Goal: Transaction & Acquisition: Purchase product/service

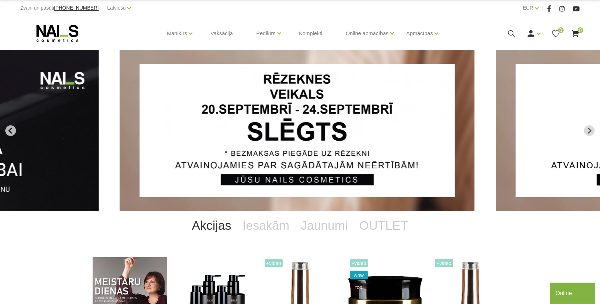
click at [15, 129] on button "Go to last slide" at bounding box center [10, 130] width 11 height 11
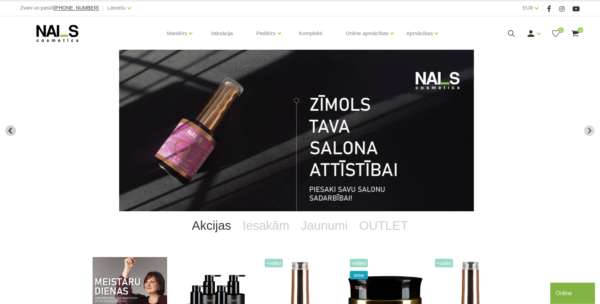
click at [15, 129] on button "Go to last slide" at bounding box center [10, 130] width 11 height 11
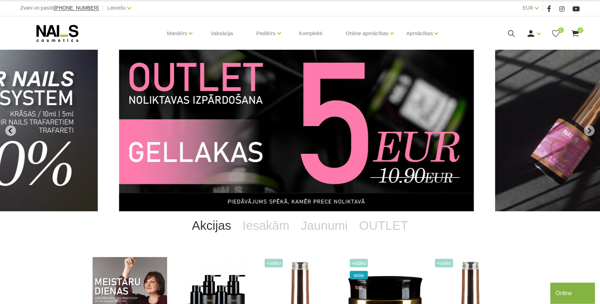
click at [13, 130] on icon "Previous slide" at bounding box center [10, 130] width 6 height 6
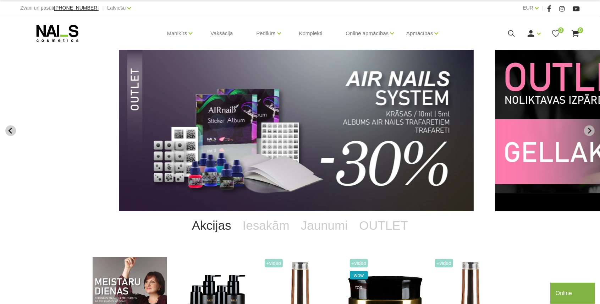
click at [13, 130] on icon "Previous slide" at bounding box center [10, 130] width 6 height 6
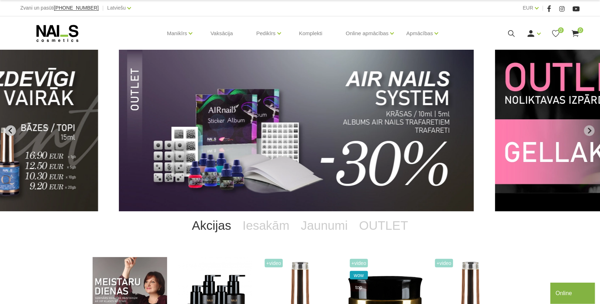
click at [13, 130] on icon "Previous slide" at bounding box center [10, 130] width 6 height 6
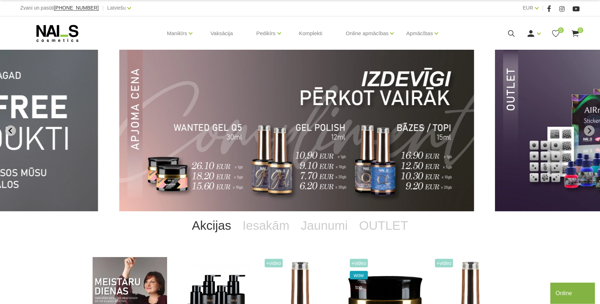
click at [13, 130] on icon "Previous slide" at bounding box center [10, 130] width 6 height 6
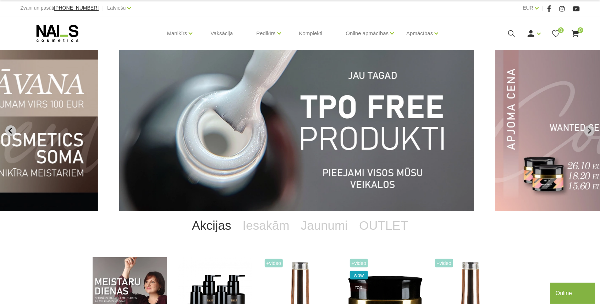
click at [13, 130] on icon "Previous slide" at bounding box center [10, 130] width 6 height 6
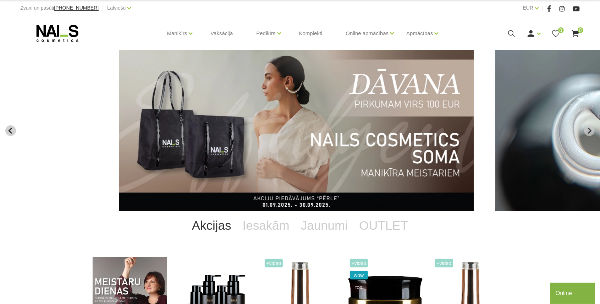
click at [13, 130] on icon "Previous slide" at bounding box center [10, 130] width 6 height 6
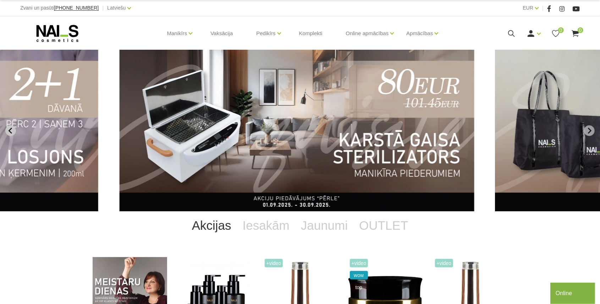
click at [13, 130] on icon "Previous slide" at bounding box center [10, 130] width 6 height 6
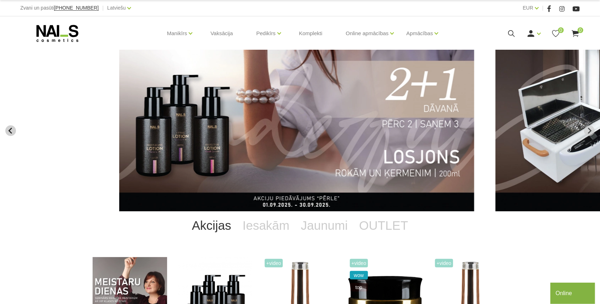
click at [13, 130] on icon "Previous slide" at bounding box center [10, 130] width 6 height 6
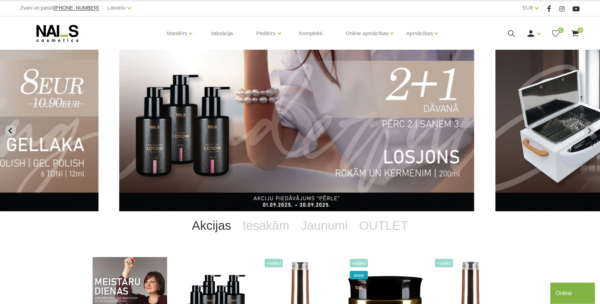
click at [13, 130] on icon "Previous slide" at bounding box center [10, 130] width 6 height 6
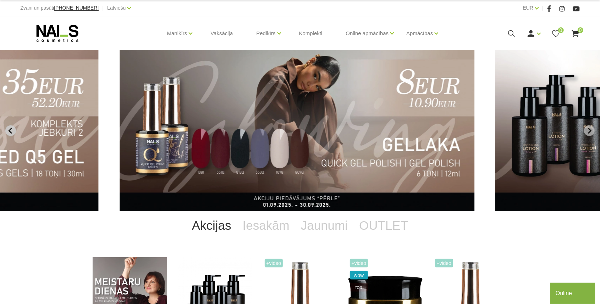
click at [13, 130] on icon "Previous slide" at bounding box center [10, 130] width 6 height 6
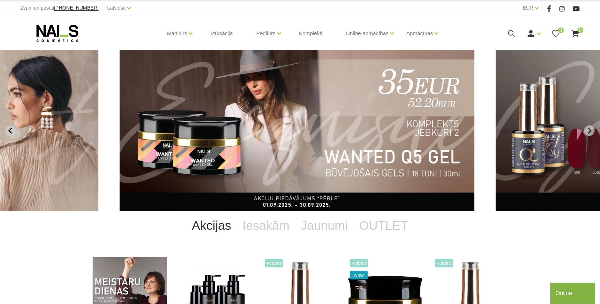
click at [13, 130] on icon "Previous slide" at bounding box center [10, 130] width 6 height 6
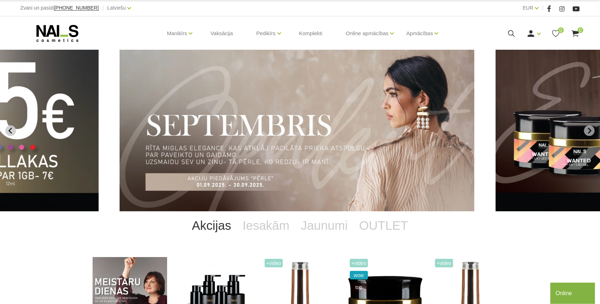
click at [13, 130] on icon "Previous slide" at bounding box center [10, 130] width 6 height 6
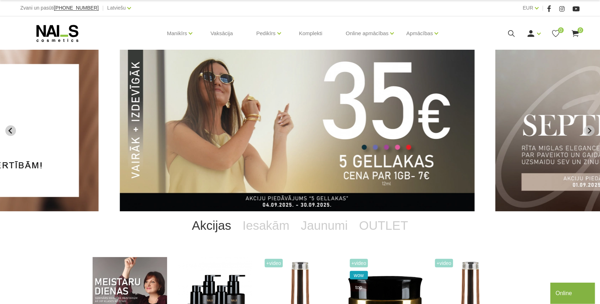
click at [13, 130] on icon "Previous slide" at bounding box center [10, 130] width 6 height 6
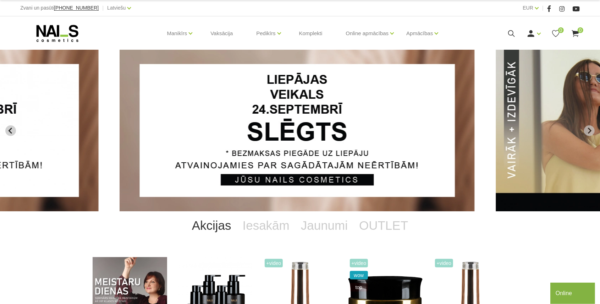
click at [13, 130] on icon "Previous slide" at bounding box center [10, 130] width 6 height 6
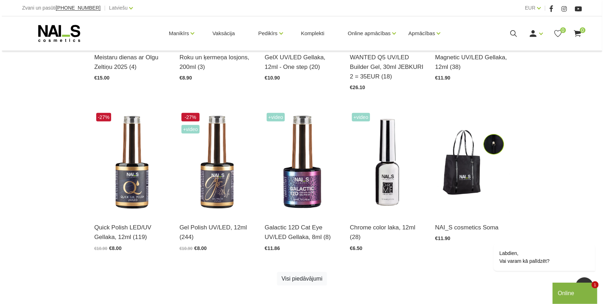
scroll to position [331, 0]
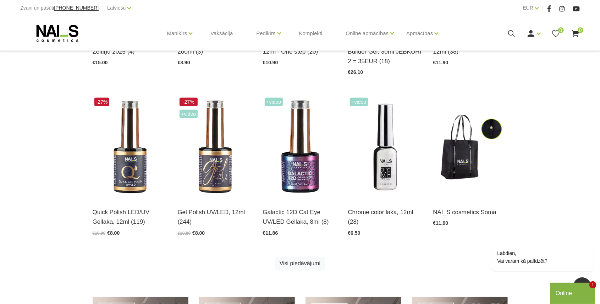
click at [514, 31] on icon at bounding box center [511, 33] width 9 height 9
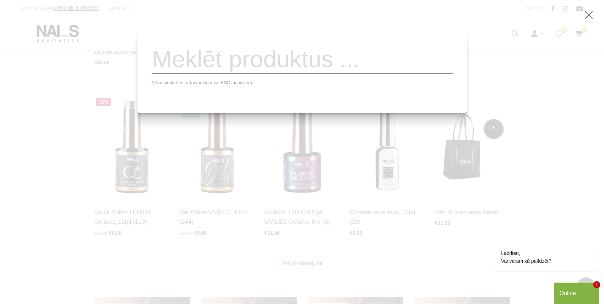
click at [379, 68] on input "search" at bounding box center [302, 59] width 301 height 29
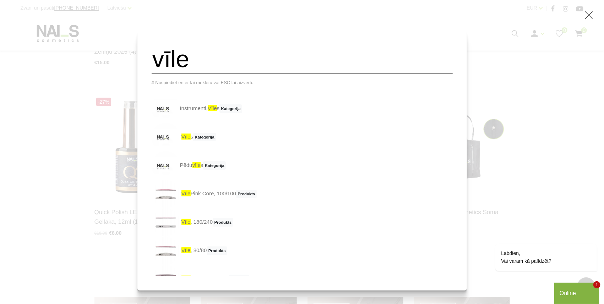
scroll to position [0, 0]
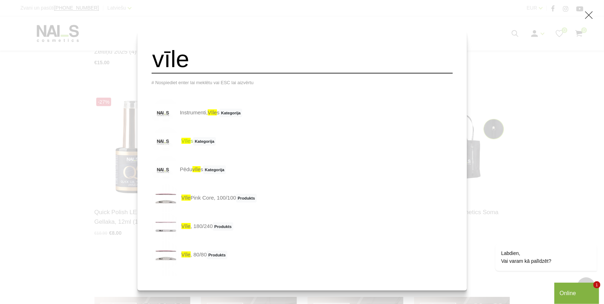
type input "vīle"
click at [207, 146] on link "vīle s Kategorija" at bounding box center [184, 141] width 65 height 28
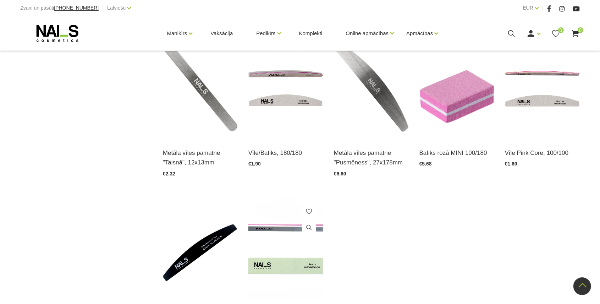
scroll to position [520, 0]
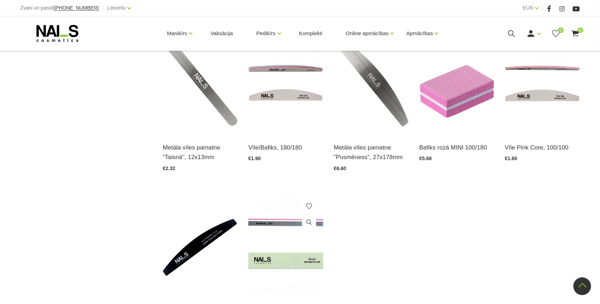
click at [284, 228] on img at bounding box center [285, 243] width 75 height 103
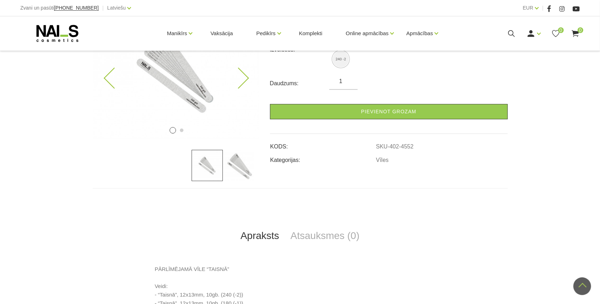
scroll to position [47, 0]
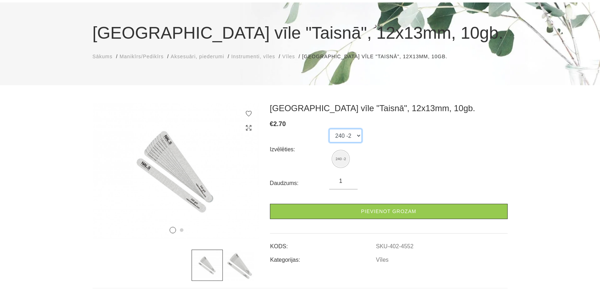
click at [354, 135] on select "240 -2" at bounding box center [345, 135] width 33 height 13
click at [240, 268] on img at bounding box center [238, 265] width 31 height 31
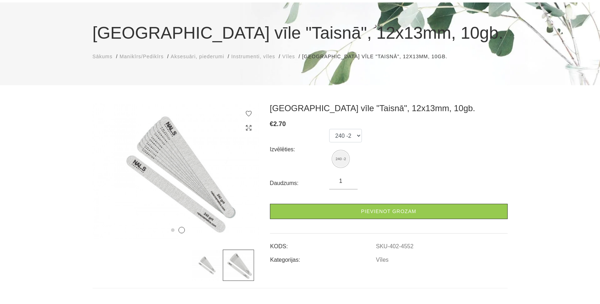
click at [206, 270] on img at bounding box center [207, 265] width 31 height 31
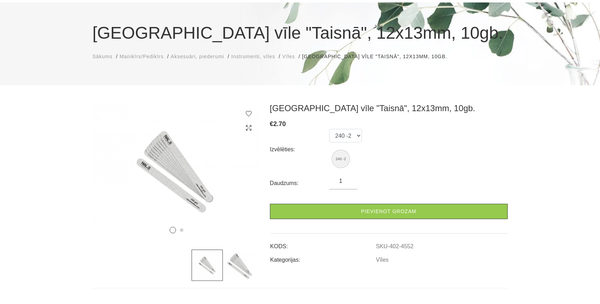
click at [237, 265] on img at bounding box center [238, 265] width 31 height 31
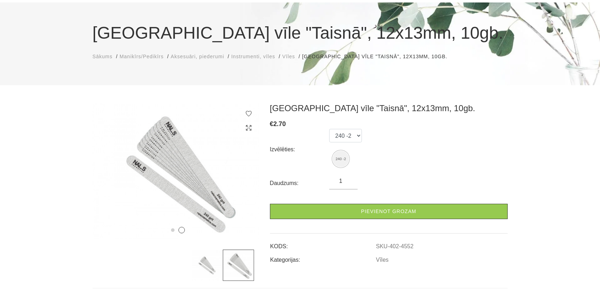
click at [237, 265] on img at bounding box center [238, 265] width 31 height 31
click at [344, 181] on input "1" at bounding box center [343, 181] width 28 height 9
click at [351, 179] on input "2" at bounding box center [343, 181] width 28 height 9
type input "3"
click at [350, 178] on input "3" at bounding box center [343, 181] width 28 height 9
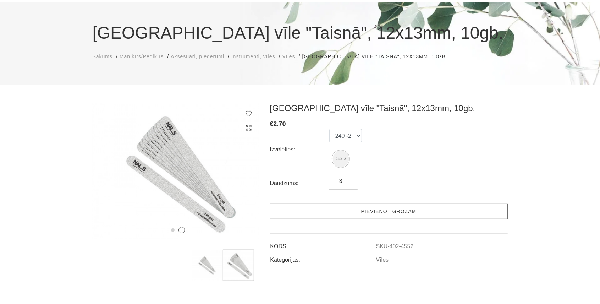
click at [366, 211] on link "Pievienot grozam" at bounding box center [389, 211] width 238 height 15
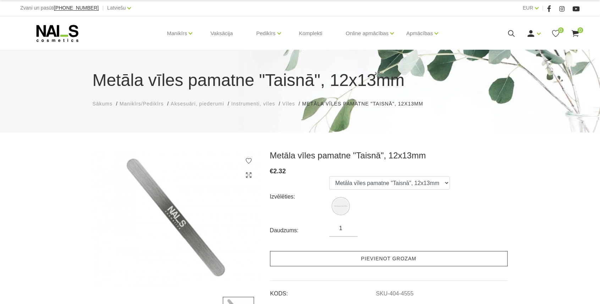
click at [371, 256] on link "Pievienot grozam" at bounding box center [389, 258] width 238 height 15
click at [353, 258] on link "Pievienot grozam" at bounding box center [389, 258] width 238 height 15
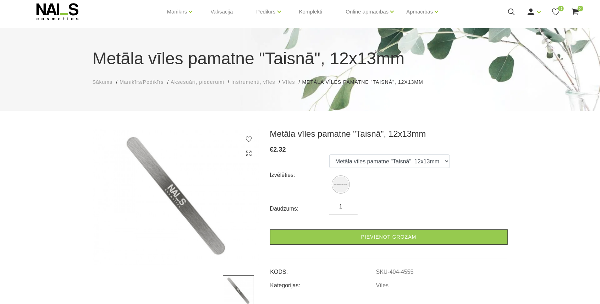
scroll to position [23, 0]
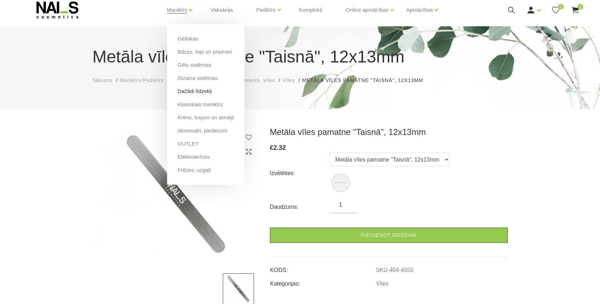
click at [203, 92] on link "Dažādi līdzekļi" at bounding box center [195, 91] width 34 height 8
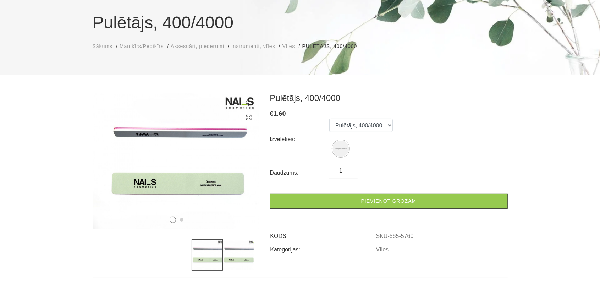
scroll to position [94, 0]
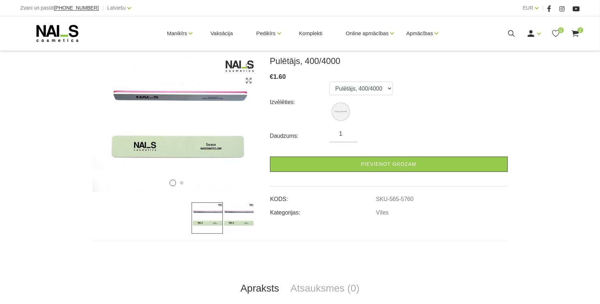
click at [234, 223] on img at bounding box center [238, 217] width 31 height 31
click at [203, 220] on img at bounding box center [207, 217] width 31 height 31
click at [243, 215] on img at bounding box center [238, 217] width 31 height 31
click at [210, 216] on img at bounding box center [207, 217] width 31 height 31
click at [241, 211] on img at bounding box center [238, 217] width 31 height 31
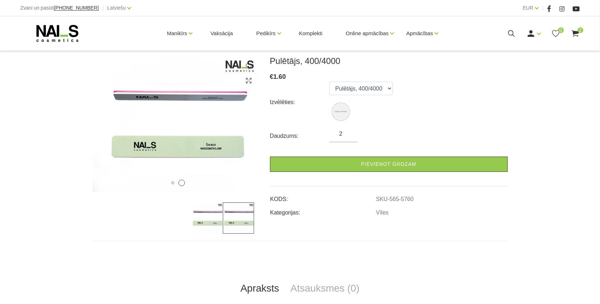
click at [349, 132] on input "2" at bounding box center [343, 134] width 28 height 9
click at [349, 132] on input "3" at bounding box center [343, 134] width 28 height 9
type input "4"
click at [350, 131] on input "4" at bounding box center [343, 134] width 28 height 9
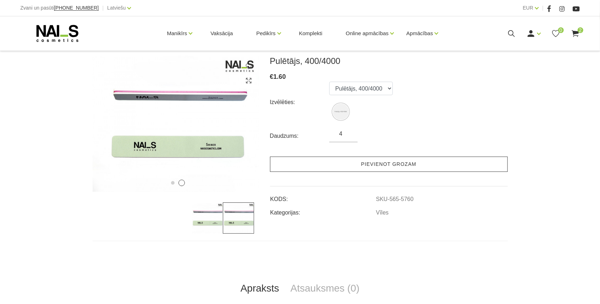
click at [351, 165] on link "Pievienot grozam" at bounding box center [389, 164] width 238 height 15
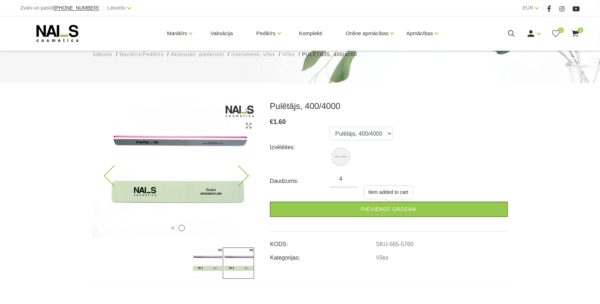
scroll to position [0, 0]
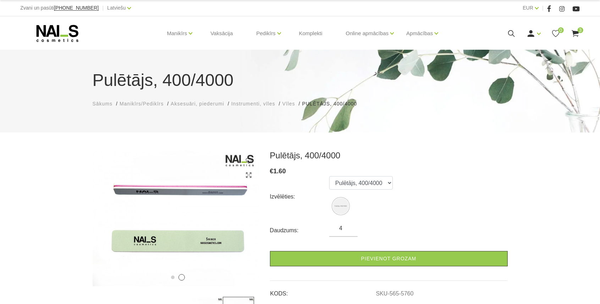
click at [248, 102] on span "Instrumenti, vīles" at bounding box center [253, 104] width 44 height 6
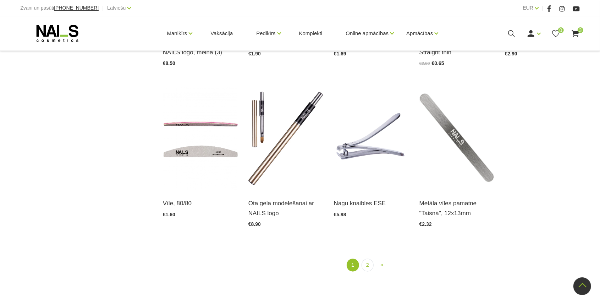
scroll to position [804, 0]
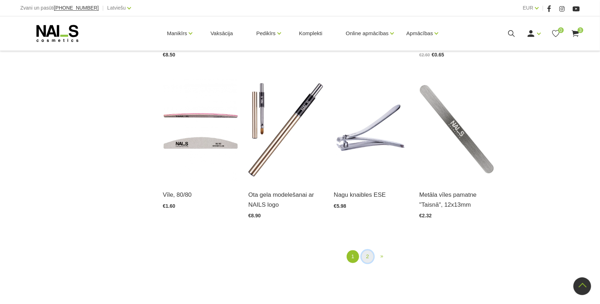
click at [370, 257] on link "2" at bounding box center [368, 256] width 12 height 13
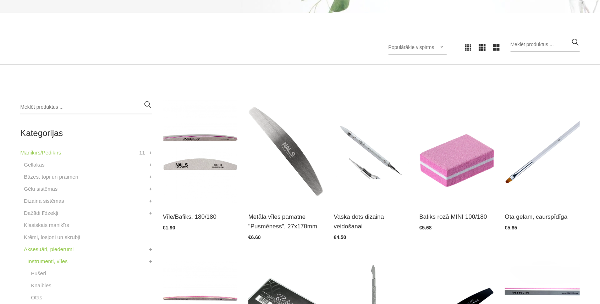
scroll to position [121, 0]
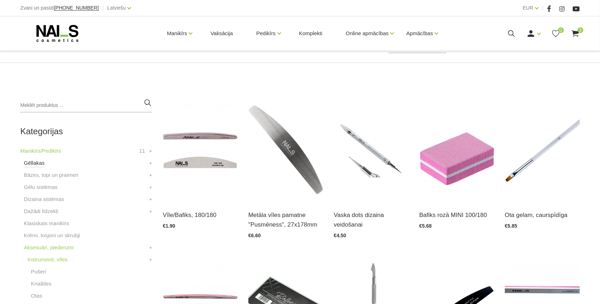
click at [39, 163] on link "Gēllakas" at bounding box center [34, 163] width 21 height 9
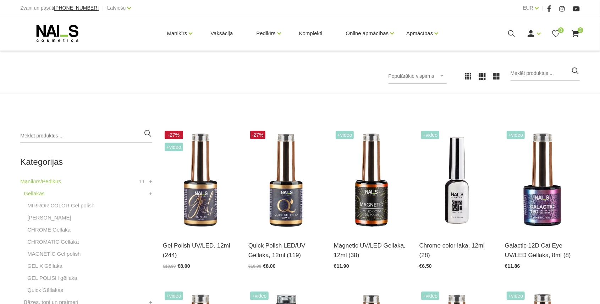
scroll to position [94, 0]
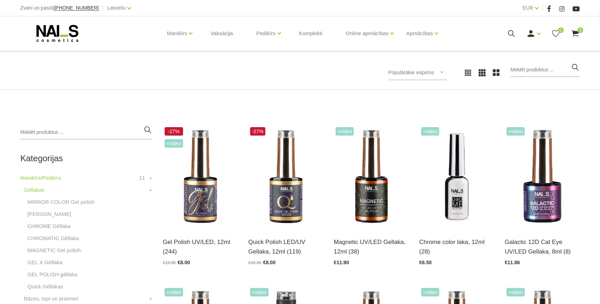
click at [577, 29] on icon at bounding box center [575, 33] width 9 height 9
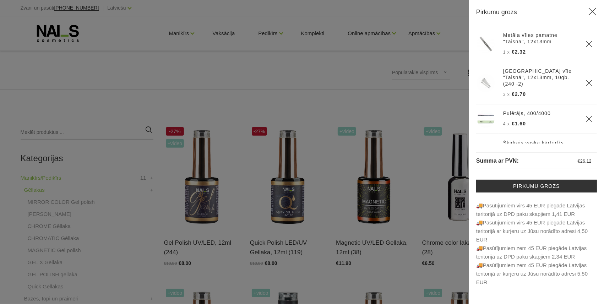
click at [234, 253] on div at bounding box center [302, 152] width 604 height 304
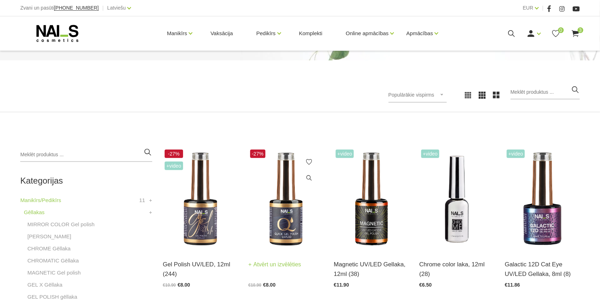
scroll to position [71, 0]
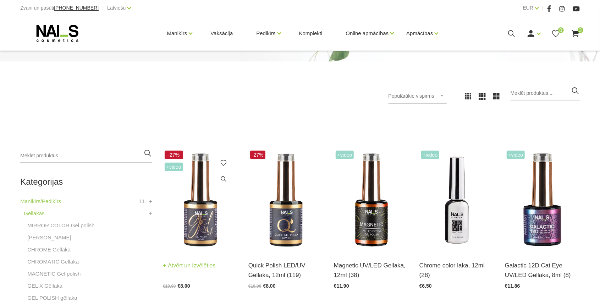
click at [198, 226] on img at bounding box center [200, 200] width 75 height 103
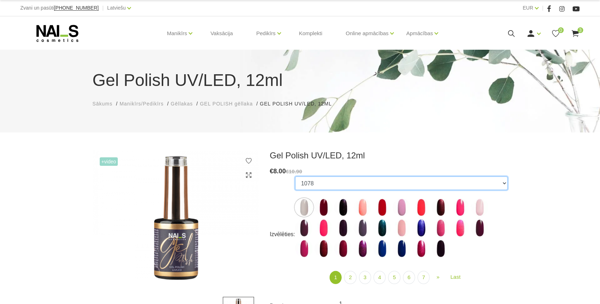
click at [374, 182] on select "1078 1081 001g 001n 003c 008b 011n 012g 016n 020b 044v 065v 068p 069v 083g 085p…" at bounding box center [401, 182] width 213 height 13
click at [295, 176] on select "1078 1081 001g 001n 003c 008b 011n 012g 016n 020b 044v 065v 068p 069v 083g 085p…" at bounding box center [401, 182] width 213 height 13
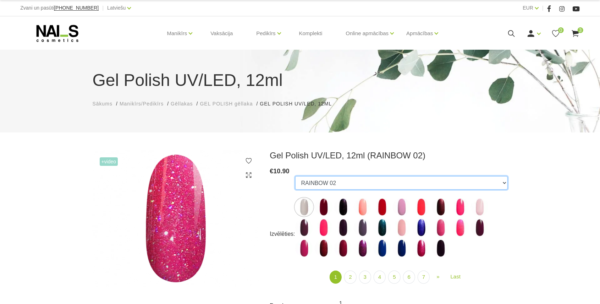
click at [311, 180] on select "1078 1081 001g 001n 003c 008b 011n 012g 016n 020b 044v 065v 068p 069v 083g 085p…" at bounding box center [401, 182] width 213 height 13
click at [295, 176] on select "1078 1081 001g 001n 003c 008b 011n 012g 016n 020b 044v 065v 068p 069v 083g 085p…" at bounding box center [401, 182] width 213 height 13
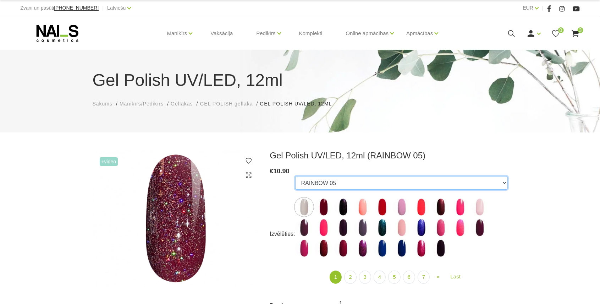
click at [320, 181] on select "1078 1081 001g 001n 003c 008b 011n 012g 016n 020b 044v 065v 068p 069v 083g 085p…" at bounding box center [401, 182] width 213 height 13
click at [295, 176] on select "1078 1081 001g 001n 003c 008b 011n 012g 016n 020b 044v 065v 068p 069v 083g 085p…" at bounding box center [401, 182] width 213 height 13
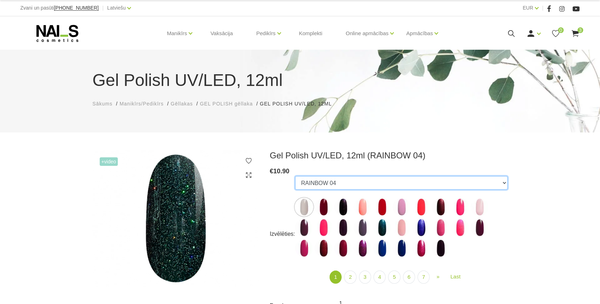
click at [325, 183] on select "1078 1081 001g 001n 003c 008b 011n 012g 016n 020b 044v 065v 068p 069v 083g 085p…" at bounding box center [401, 182] width 213 height 13
click at [295, 176] on select "1078 1081 001g 001n 003c 008b 011n 012g 016n 020b 044v 065v 068p 069v 083g 085p…" at bounding box center [401, 182] width 213 height 13
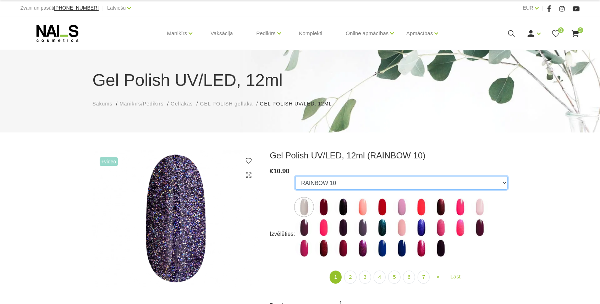
click at [322, 180] on select "1078 1081 001g 001n 003c 008b 011n 012g 016n 020b 044v 065v 068p 069v 083g 085p…" at bounding box center [401, 182] width 213 height 13
click at [295, 176] on select "1078 1081 001g 001n 003c 008b 011n 012g 016n 020b 044v 065v 068p 069v 083g 085p…" at bounding box center [401, 182] width 213 height 13
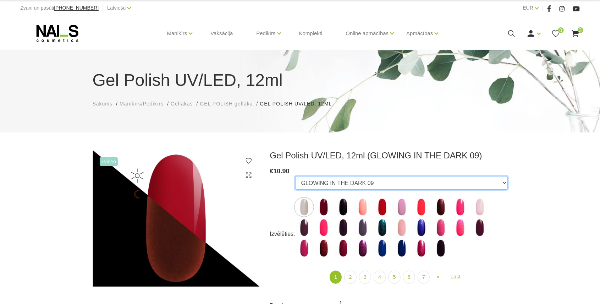
click at [327, 182] on select "1078 1081 001g 001n 003c 008b 011n 012g 016n 020b 044v 065v 068p 069v 083g 085p…" at bounding box center [401, 182] width 213 height 13
click at [295, 176] on select "1078 1081 001g 001n 003c 008b 011n 012g 016n 020b 044v 065v 068p 069v 083g 085p…" at bounding box center [401, 182] width 213 height 13
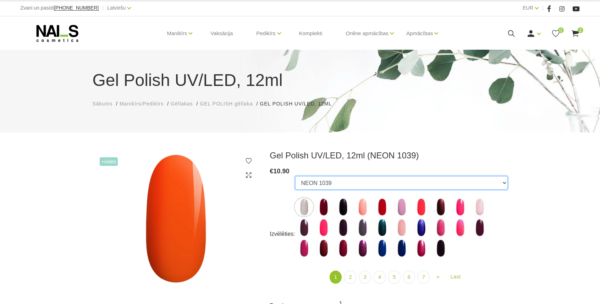
click at [330, 181] on select "1078 1081 001g 001n 003c 008b 011n 012g 016n 020b 044v 065v 068p 069v 083g 085p…" at bounding box center [401, 182] width 213 height 13
click at [295, 176] on select "1078 1081 001g 001n 003c 008b 011n 012g 016n 020b 044v 065v 068p 069v 083g 085p…" at bounding box center [401, 182] width 213 height 13
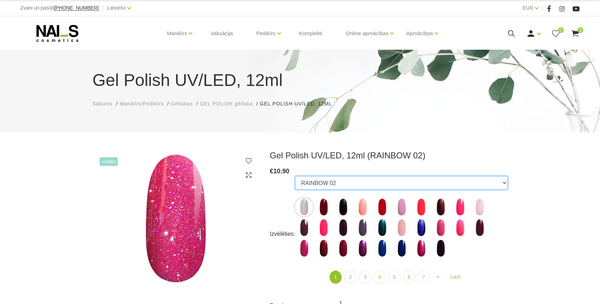
click at [316, 179] on select "1078 1081 001g 001n 003c 008b 011n 012g 016n 020b 044v 065v 068p 069v 083g 085p…" at bounding box center [401, 182] width 213 height 13
click at [295, 176] on select "1078 1081 001g 001n 003c 008b 011n 012g 016n 020b 044v 065v 068p 069v 083g 085p…" at bounding box center [401, 182] width 213 height 13
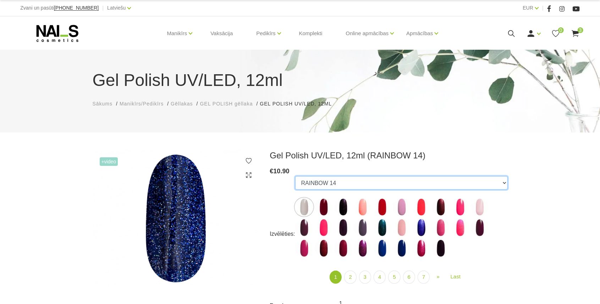
click at [320, 180] on select "1078 1081 001g 001n 003c 008b 011n 012g 016n 020b 044v 065v 068p 069v 083g 085p…" at bounding box center [401, 182] width 213 height 13
click at [295, 176] on select "1078 1081 001g 001n 003c 008b 011n 012g 016n 020b 044v 065v 068p 069v 083g 085p…" at bounding box center [401, 182] width 213 height 13
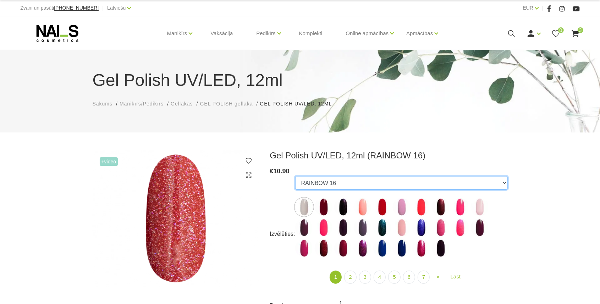
click at [324, 181] on select "1078 1081 001g 001n 003c 008b 011n 012g 016n 020b 044v 065v 068p 069v 083g 085p…" at bounding box center [401, 182] width 213 height 13
click at [295, 176] on select "1078 1081 001g 001n 003c 008b 011n 012g 016n 020b 044v 065v 068p 069v 083g 085p…" at bounding box center [401, 182] width 213 height 13
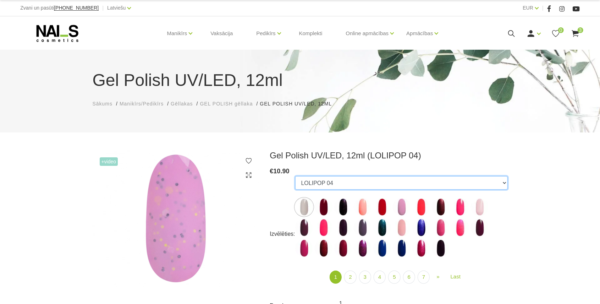
click at [322, 180] on select "1078 1081 001g 001n 003c 008b 011n 012g 016n 020b 044v 065v 068p 069v 083g 085p…" at bounding box center [401, 182] width 213 height 13
click at [295, 176] on select "1078 1081 001g 001n 003c 008b 011n 012g 016n 020b 044v 065v 068p 069v 083g 085p…" at bounding box center [401, 182] width 213 height 13
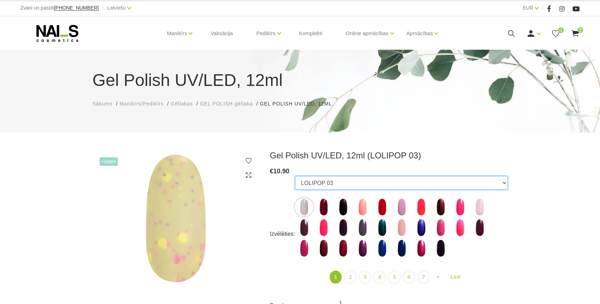
click at [322, 182] on select "1078 1081 001g 001n 003c 008b 011n 012g 016n 020b 044v 065v 068p 069v 083g 085p…" at bounding box center [401, 182] width 213 height 13
click at [295, 176] on select "1078 1081 001g 001n 003c 008b 011n 012g 016n 020b 044v 065v 068p 069v 083g 085p…" at bounding box center [401, 182] width 213 height 13
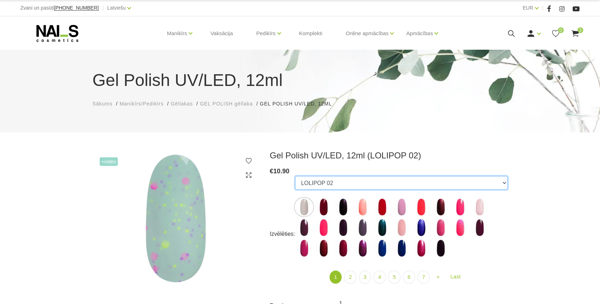
click at [319, 181] on select "1078 1081 001g 001n 003c 008b 011n 012g 016n 020b 044v 065v 068p 069v 083g 085p…" at bounding box center [401, 182] width 213 height 13
click at [295, 176] on select "1078 1081 001g 001n 003c 008b 011n 012g 016n 020b 044v 065v 068p 069v 083g 085p…" at bounding box center [401, 182] width 213 height 13
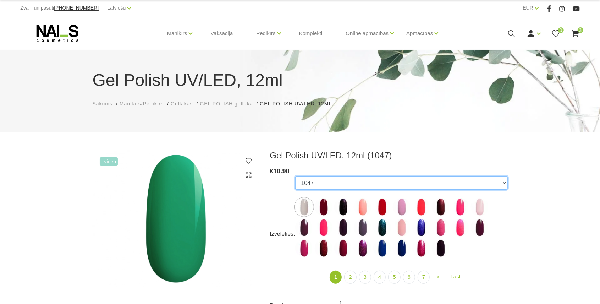
click at [317, 183] on select "1078 1081 001g 001n 003c 008b 011n 012g 016n 020b 044v 065v 068p 069v 083g 085p…" at bounding box center [401, 182] width 213 height 13
click at [295, 176] on select "1078 1081 001g 001n 003c 008b 011n 012g 016n 020b 044v 065v 068p 069v 083g 085p…" at bounding box center [401, 182] width 213 height 13
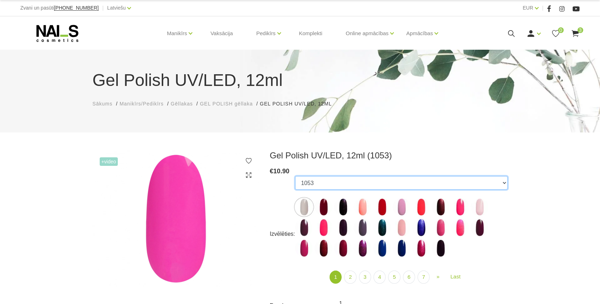
click at [319, 181] on select "1078 1081 001g 001n 003c 008b 011n 012g 016n 020b 044v 065v 068p 069v 083g 085p…" at bounding box center [401, 182] width 213 height 13
click at [295, 176] on select "1078 1081 001g 001n 003c 008b 011n 012g 016n 020b 044v 065v 068p 069v 083g 085p…" at bounding box center [401, 182] width 213 height 13
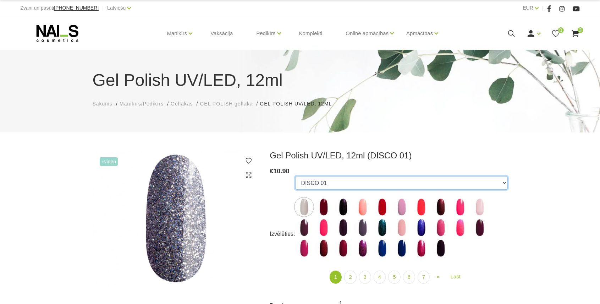
click at [318, 184] on select "1078 1081 001g 001n 003c 008b 011n 012g 016n 020b 044v 065v 068p 069v 083g 085p…" at bounding box center [401, 182] width 213 height 13
click at [295, 176] on select "1078 1081 001g 001n 003c 008b 011n 012g 016n 020b 044v 065v 068p 069v 083g 085p…" at bounding box center [401, 182] width 213 height 13
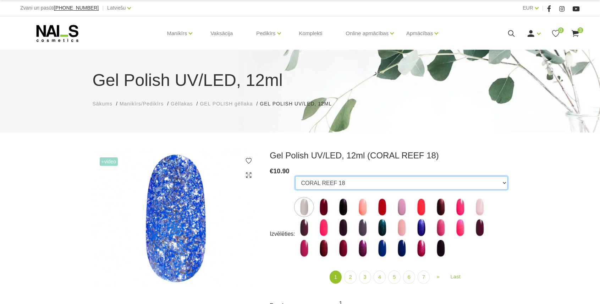
click at [307, 187] on select "1078 1081 001g 001n 003c 008b 011n 012g 016n 020b 044v 065v 068p 069v 083g 085p…" at bounding box center [401, 182] width 213 height 13
click at [295, 176] on select "1078 1081 001g 001n 003c 008b 011n 012g 016n 020b 044v 065v 068p 069v 083g 085p…" at bounding box center [401, 182] width 213 height 13
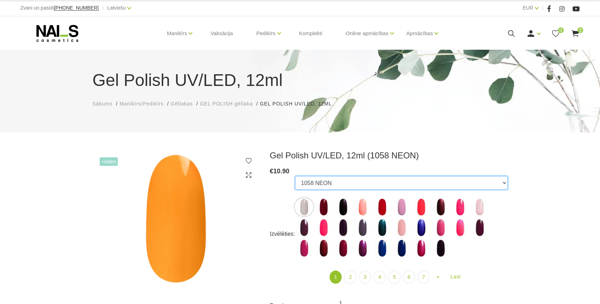
click at [330, 183] on select "1078 1081 001g 001n 003c 008b 011n 012g 016n 020b 044v 065v 068p 069v 083g 085p…" at bounding box center [401, 182] width 213 height 13
click at [295, 176] on select "1078 1081 001g 001n 003c 008b 011n 012g 016n 020b 044v 065v 068p 069v 083g 085p…" at bounding box center [401, 182] width 213 height 13
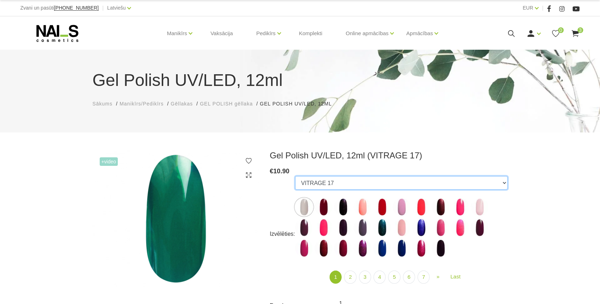
click at [316, 185] on select "1078 1081 001g 001n 003c 008b 011n 012g 016n 020b 044v 065v 068p 069v 083g 085p…" at bounding box center [401, 182] width 213 height 13
click at [295, 176] on select "1078 1081 001g 001n 003c 008b 011n 012g 016n 020b 044v 065v 068p 069v 083g 085p…" at bounding box center [401, 182] width 213 height 13
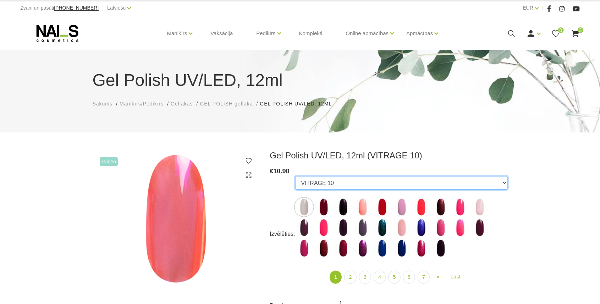
click at [320, 183] on select "1078 1081 001g 001n 003c 008b 011n 012g 016n 020b 044v 065v 068p 069v 083g 085p…" at bounding box center [401, 182] width 213 height 13
click at [295, 176] on select "1078 1081 001g 001n 003c 008b 011n 012g 016n 020b 044v 065v 068p 069v 083g 085p…" at bounding box center [401, 182] width 213 height 13
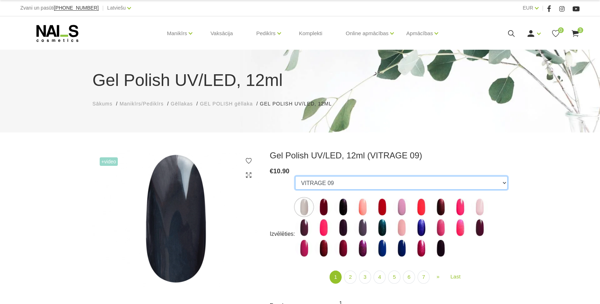
click at [305, 186] on select "1078 1081 001g 001n 003c 008b 011n 012g 016n 020b 044v 065v 068p 069v 083g 085p…" at bounding box center [401, 182] width 213 height 13
click at [295, 176] on select "1078 1081 001g 001n 003c 008b 011n 012g 016n 020b 044v 065v 068p 069v 083g 085p…" at bounding box center [401, 182] width 213 height 13
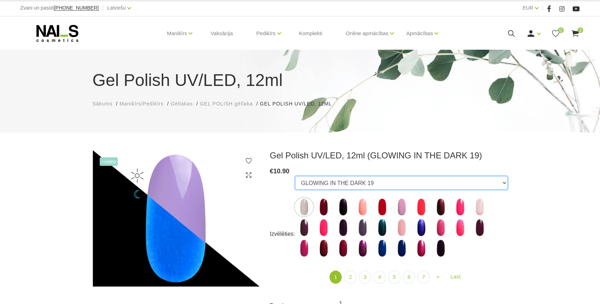
click at [319, 183] on select "1078 1081 001g 001n 003c 008b 011n 012g 016n 020b 044v 065v 068p 069v 083g 085p…" at bounding box center [401, 182] width 213 height 13
click at [295, 176] on select "1078 1081 001g 001n 003c 008b 011n 012g 016n 020b 044v 065v 068p 069v 083g 085p…" at bounding box center [401, 182] width 213 height 13
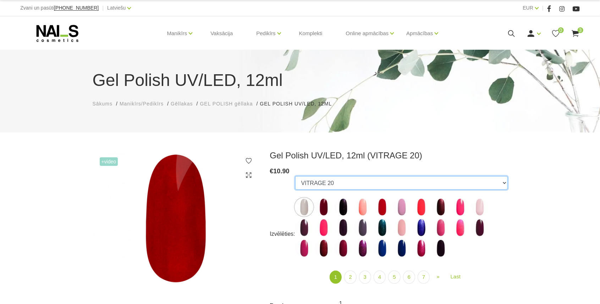
click at [307, 185] on select "1078 1081 001g 001n 003c 008b 011n 012g 016n 020b 044v 065v 068p 069v 083g 085p…" at bounding box center [401, 182] width 213 height 13
click at [295, 176] on select "1078 1081 001g 001n 003c 008b 011n 012g 016n 020b 044v 065v 068p 069v 083g 085p…" at bounding box center [401, 182] width 213 height 13
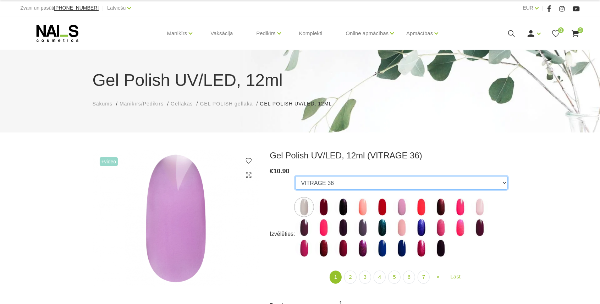
drag, startPoint x: 315, startPoint y: 181, endPoint x: 316, endPoint y: 176, distance: 5.3
click at [315, 181] on select "1078 1081 001g 001n 003c 008b 011n 012g 016n 020b 044v 065v 068p 069v 083g 085p…" at bounding box center [401, 182] width 213 height 13
click at [295, 176] on select "1078 1081 001g 001n 003c 008b 011n 012g 016n 020b 044v 065v 068p 069v 083g 085p…" at bounding box center [401, 182] width 213 height 13
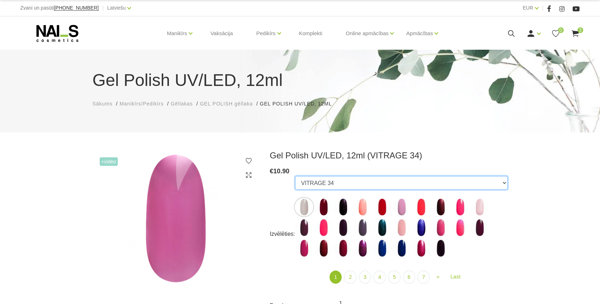
click at [318, 183] on select "1078 1081 001g 001n 003c 008b 011n 012g 016n 020b 044v 065v 068p 069v 083g 085p…" at bounding box center [401, 182] width 213 height 13
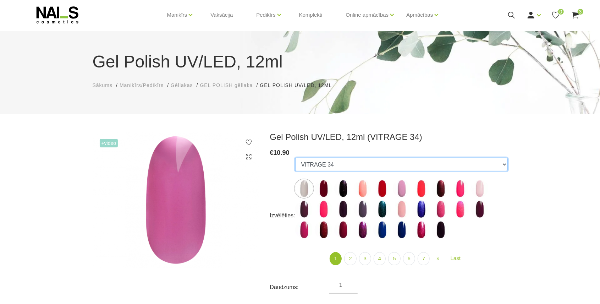
scroll to position [94, 0]
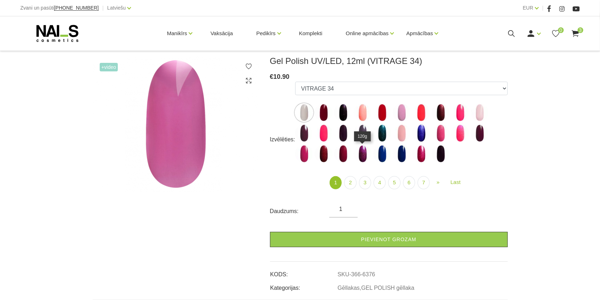
click at [363, 150] on img at bounding box center [363, 154] width 18 height 18
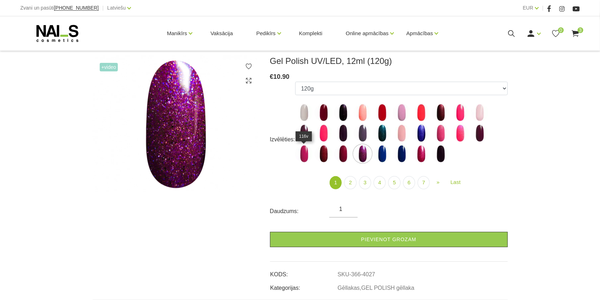
click at [306, 151] on img at bounding box center [304, 154] width 18 height 18
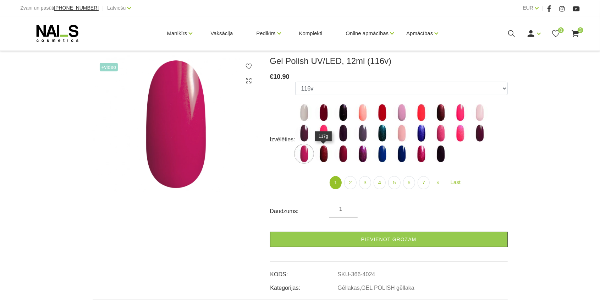
click at [322, 151] on img at bounding box center [324, 154] width 18 height 18
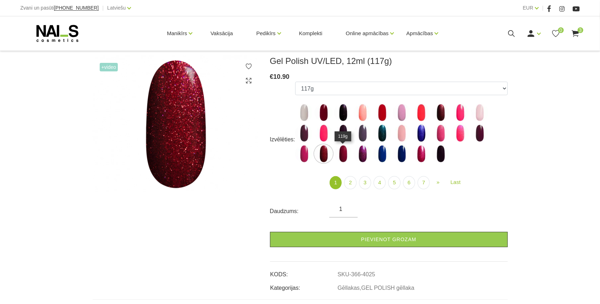
click at [340, 150] on img at bounding box center [343, 154] width 18 height 18
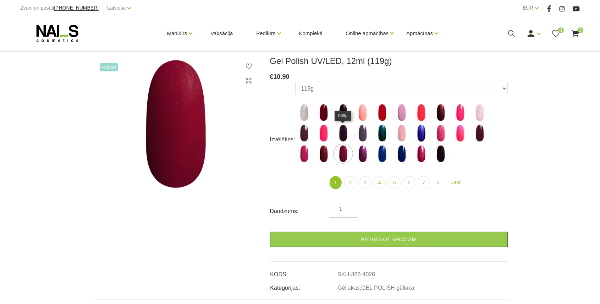
click at [341, 133] on img at bounding box center [343, 133] width 18 height 18
select select "3994"
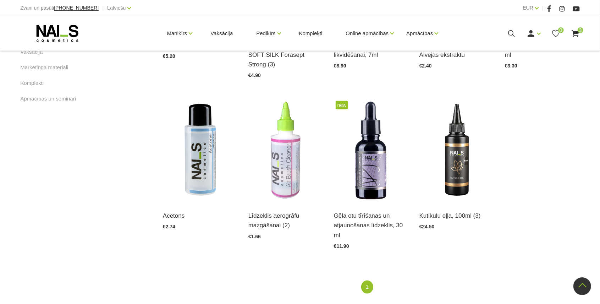
scroll to position [449, 0]
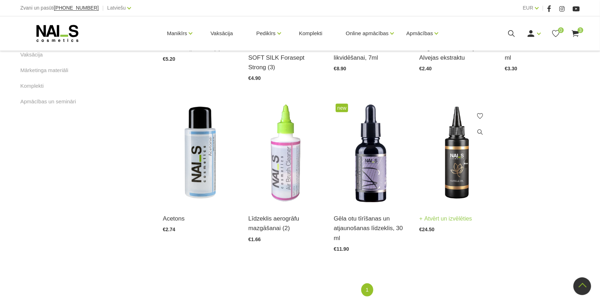
click at [445, 152] on img at bounding box center [457, 153] width 75 height 103
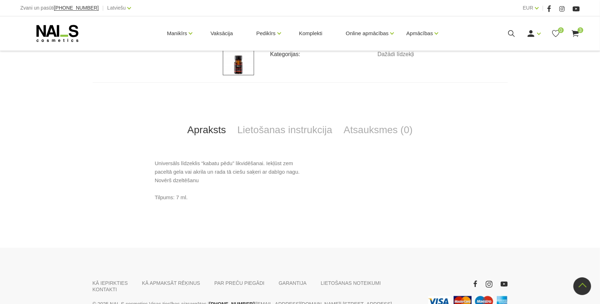
scroll to position [284, 0]
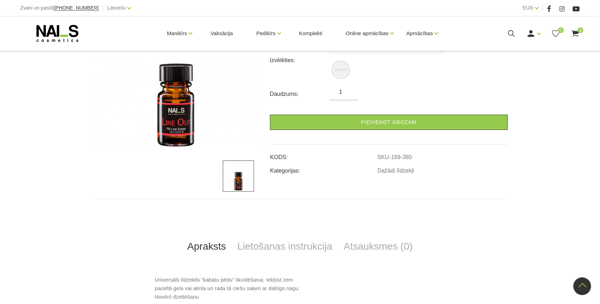
scroll to position [118, 0]
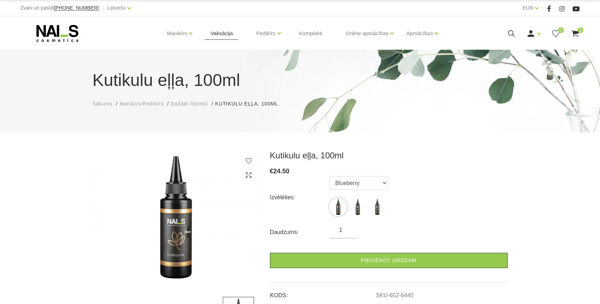
click at [236, 34] on link "Vaksācija" at bounding box center [222, 33] width 34 height 34
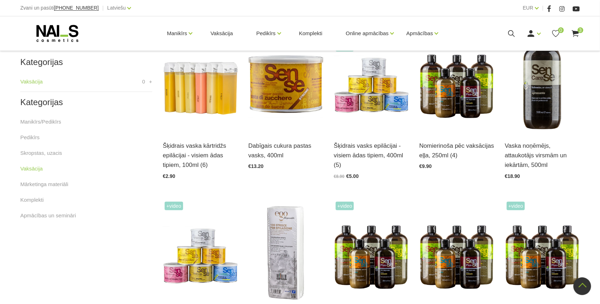
scroll to position [189, 0]
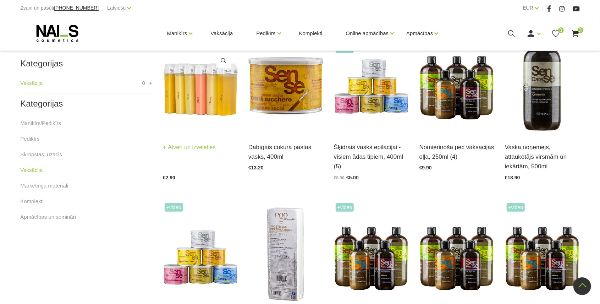
click at [198, 80] on img at bounding box center [200, 82] width 75 height 103
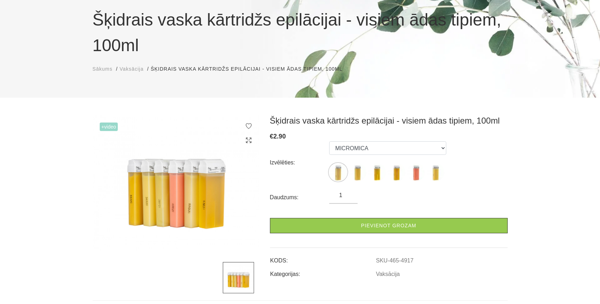
scroll to position [71, 0]
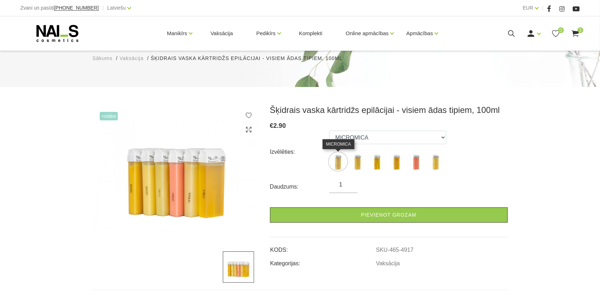
click at [333, 158] on img at bounding box center [338, 162] width 18 height 18
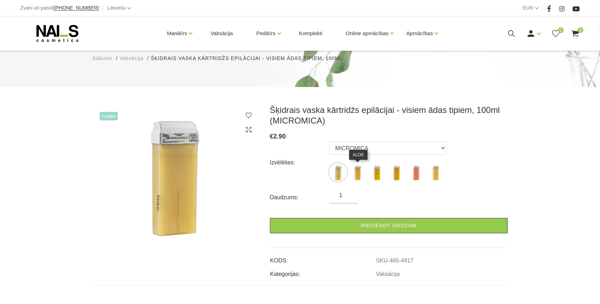
click at [354, 171] on img at bounding box center [358, 172] width 18 height 18
select select "4918"
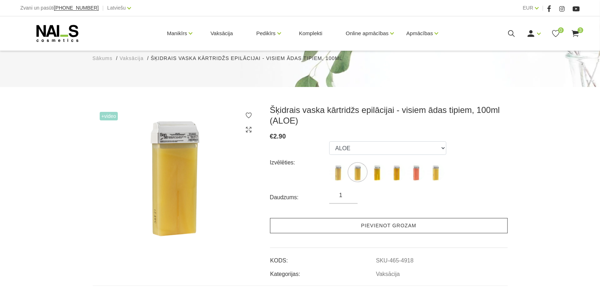
click at [359, 221] on link "Pievienot grozam" at bounding box center [389, 225] width 238 height 15
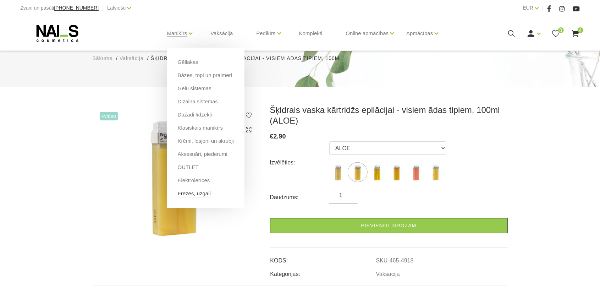
click at [195, 192] on link "Frēzes, uzgaļi" at bounding box center [194, 194] width 33 height 8
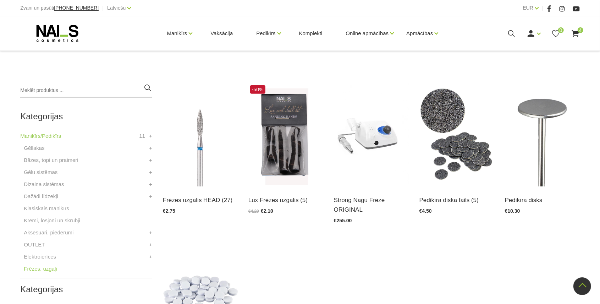
scroll to position [118, 0]
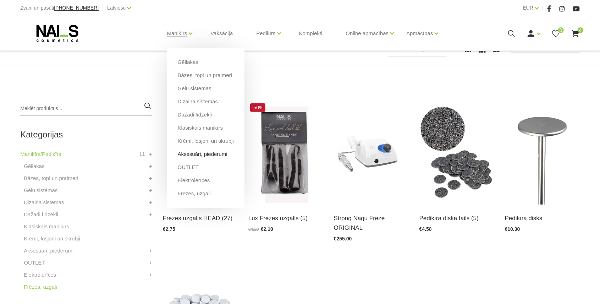
click at [187, 152] on link "Aksesuāri, piederumi" at bounding box center [203, 154] width 50 height 8
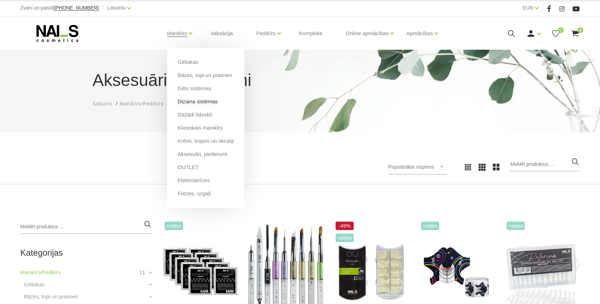
click at [202, 102] on link "Dizaina sistēmas" at bounding box center [198, 102] width 40 height 8
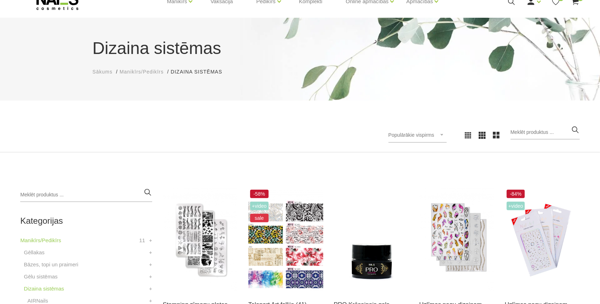
scroll to position [94, 0]
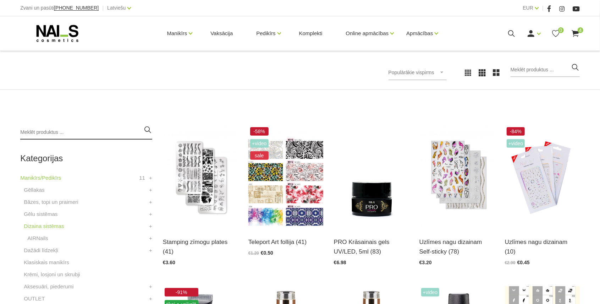
click at [69, 133] on input "search" at bounding box center [86, 132] width 132 height 14
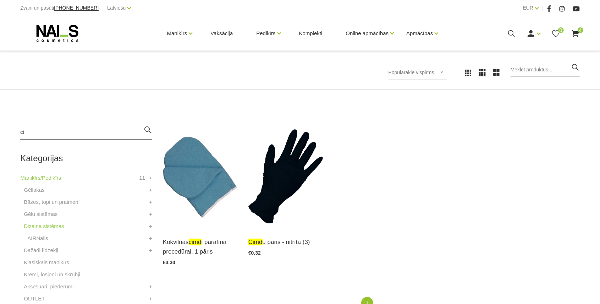
type input "c"
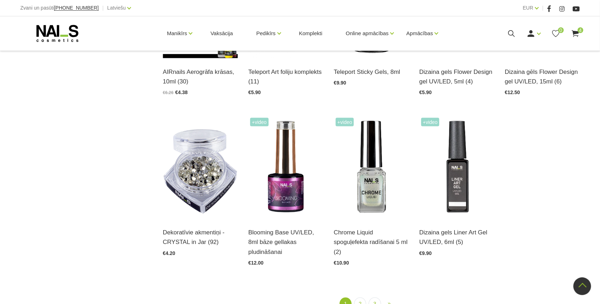
scroll to position [781, 0]
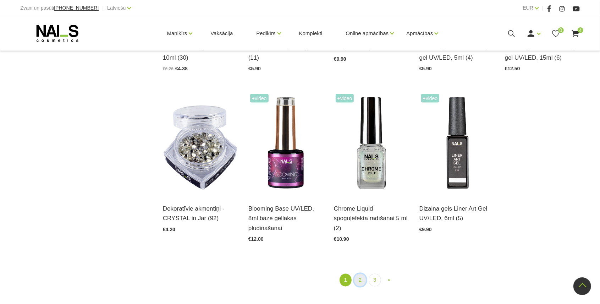
click at [360, 285] on link "2" at bounding box center [360, 280] width 12 height 13
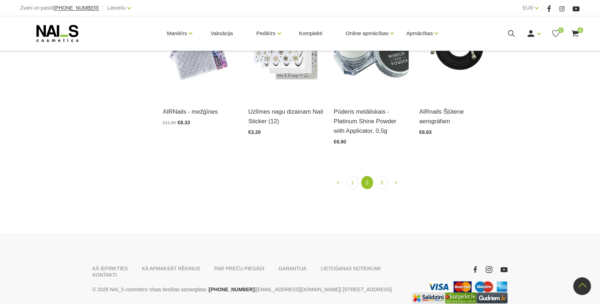
scroll to position [571, 0]
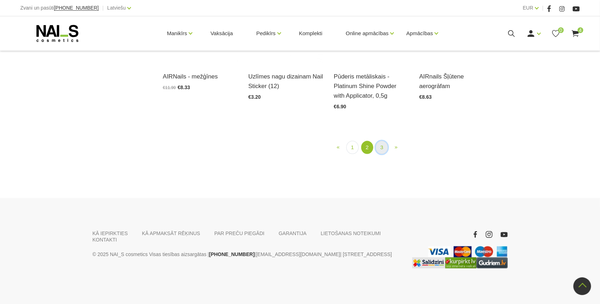
click at [378, 154] on link "3" at bounding box center [382, 147] width 12 height 13
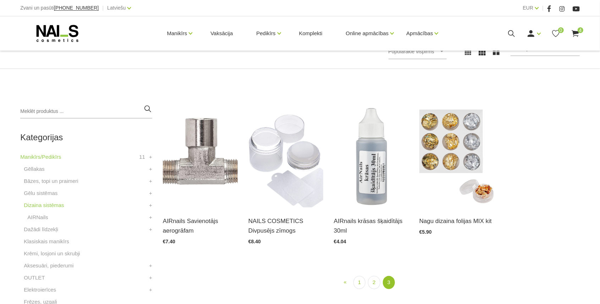
scroll to position [121, 0]
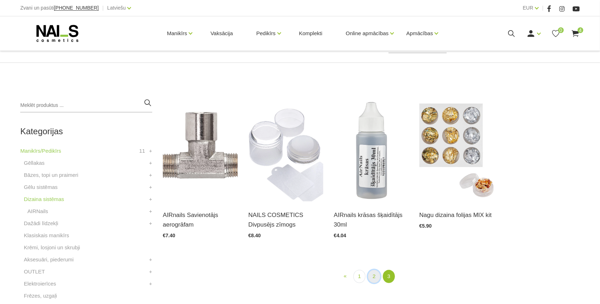
click at [377, 281] on link "2" at bounding box center [374, 276] width 12 height 13
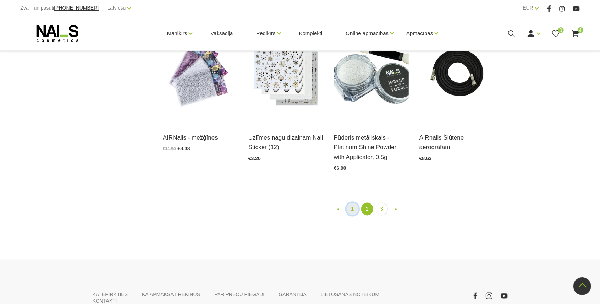
click at [349, 210] on link "1" at bounding box center [352, 209] width 12 height 13
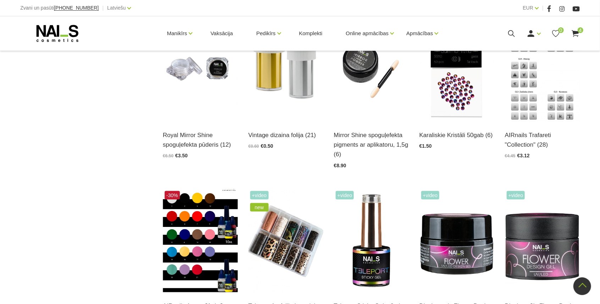
scroll to position [524, 0]
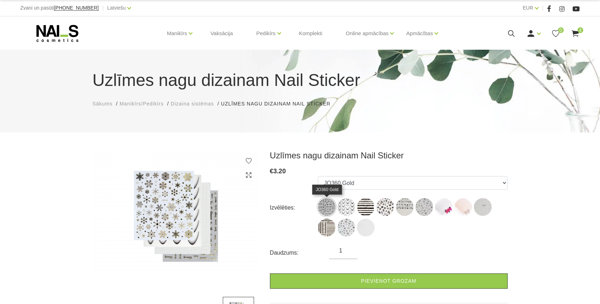
click at [329, 207] on img at bounding box center [327, 207] width 18 height 18
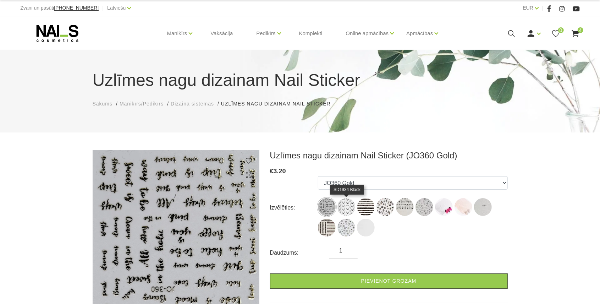
click at [343, 207] on img at bounding box center [347, 207] width 18 height 18
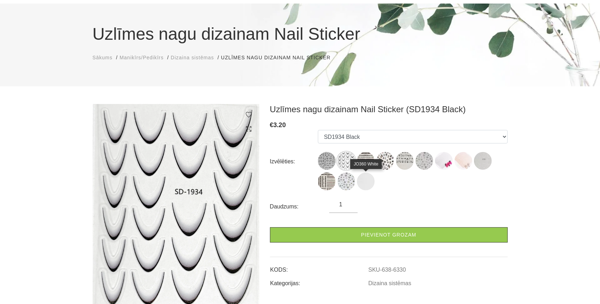
scroll to position [47, 0]
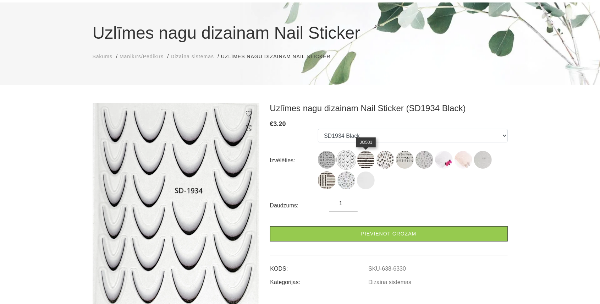
click at [370, 158] on img at bounding box center [366, 160] width 18 height 18
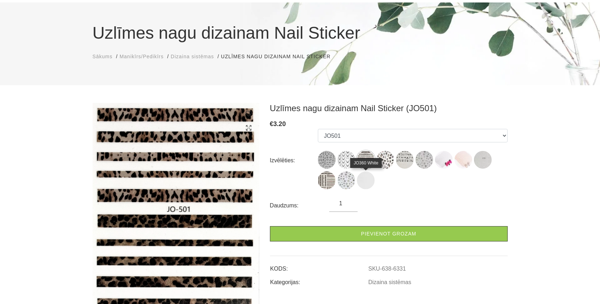
click at [368, 180] on img at bounding box center [366, 180] width 18 height 18
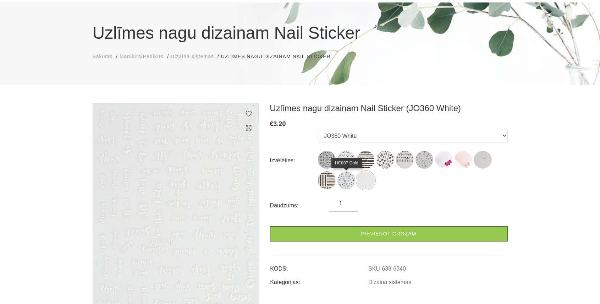
click at [338, 182] on img at bounding box center [347, 180] width 18 height 18
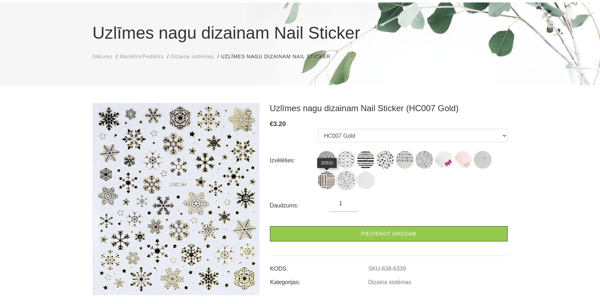
click at [323, 182] on img at bounding box center [327, 180] width 18 height 18
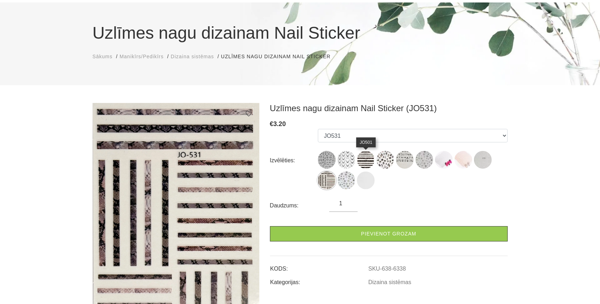
click at [369, 161] on img at bounding box center [366, 160] width 18 height 18
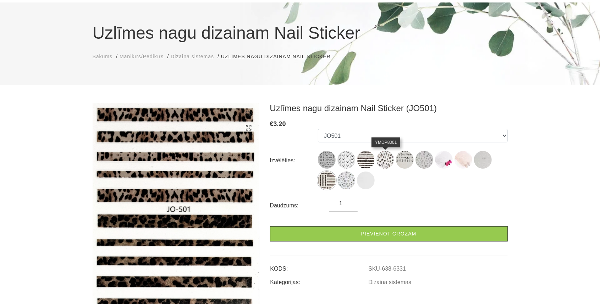
click at [380, 160] on img at bounding box center [386, 160] width 18 height 18
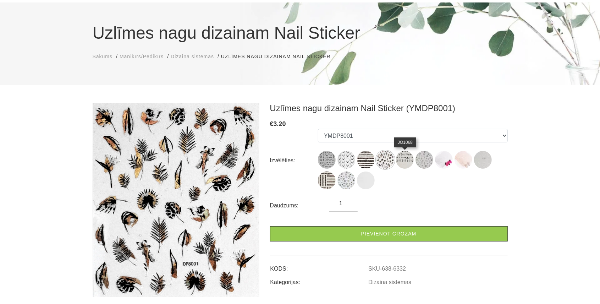
click at [407, 160] on img at bounding box center [405, 160] width 18 height 18
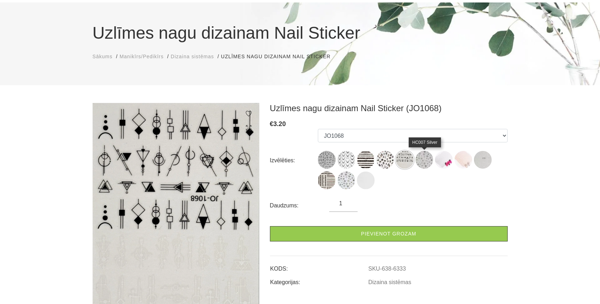
click at [424, 161] on img at bounding box center [425, 160] width 18 height 18
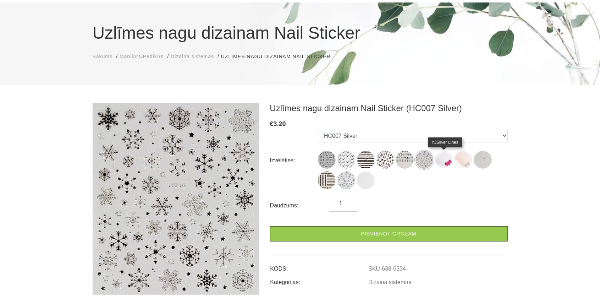
click at [436, 159] on img at bounding box center [444, 160] width 18 height 18
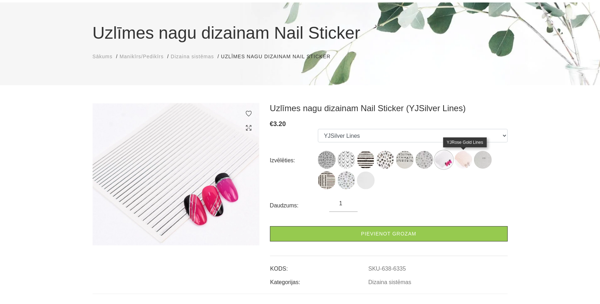
click at [462, 158] on img at bounding box center [464, 160] width 18 height 18
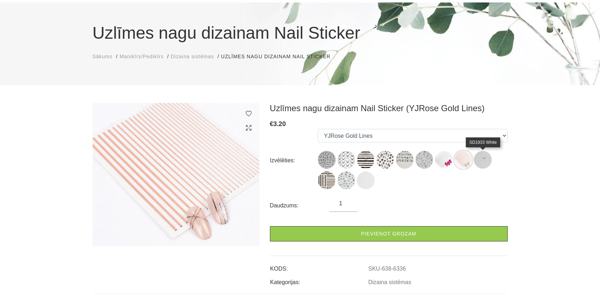
click at [483, 160] on img at bounding box center [483, 160] width 18 height 18
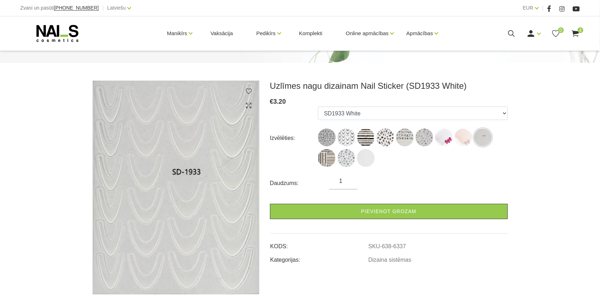
scroll to position [71, 0]
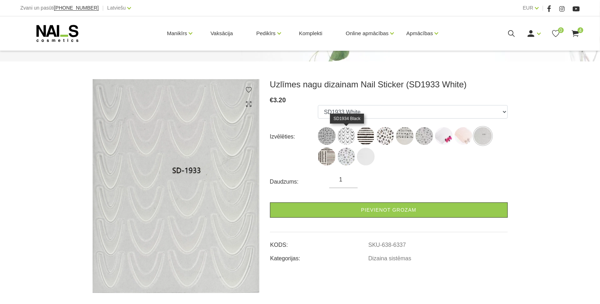
click at [350, 138] on img at bounding box center [347, 136] width 18 height 18
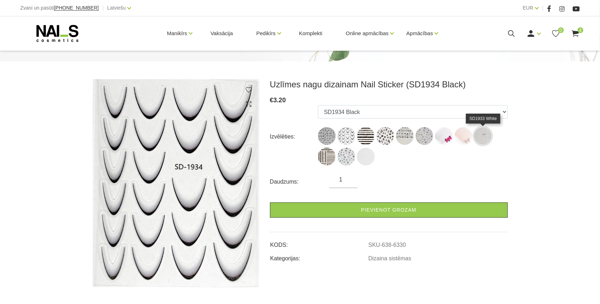
click at [485, 131] on img at bounding box center [483, 136] width 18 height 18
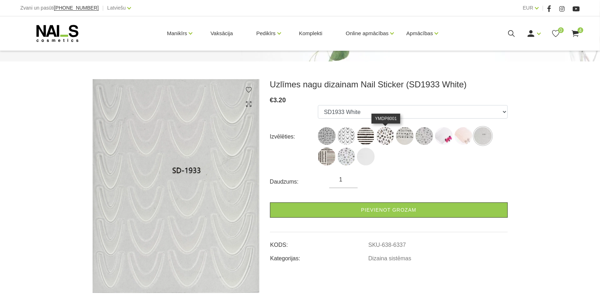
click at [381, 141] on img at bounding box center [386, 136] width 18 height 18
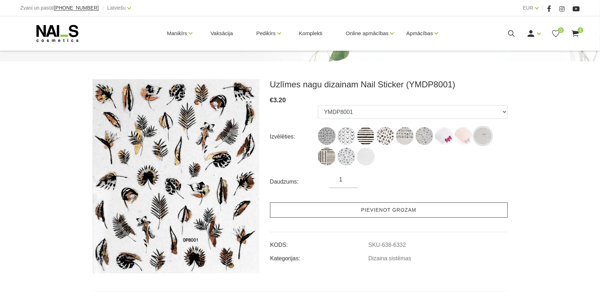
click at [351, 209] on link "Pievienot grozam" at bounding box center [389, 209] width 238 height 15
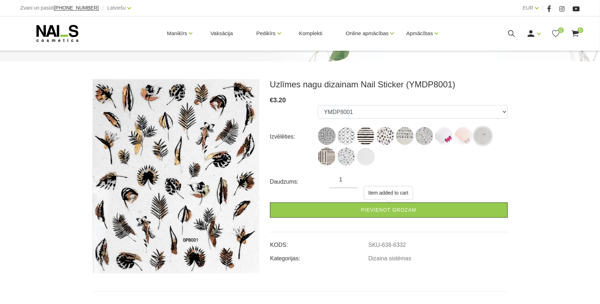
click at [345, 155] on img at bounding box center [347, 157] width 18 height 18
select select "6339"
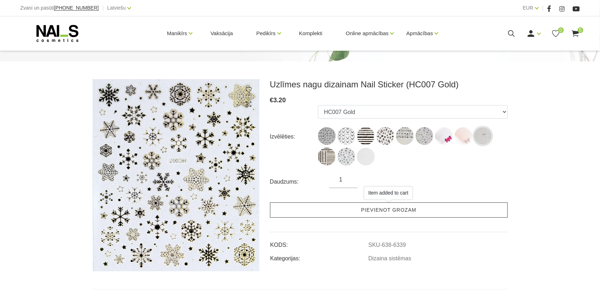
click at [344, 211] on link "Pievienot grozam" at bounding box center [389, 209] width 238 height 15
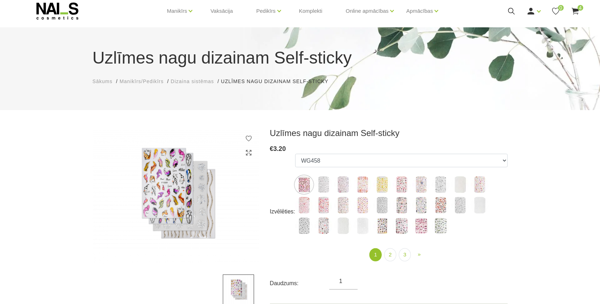
scroll to position [23, 0]
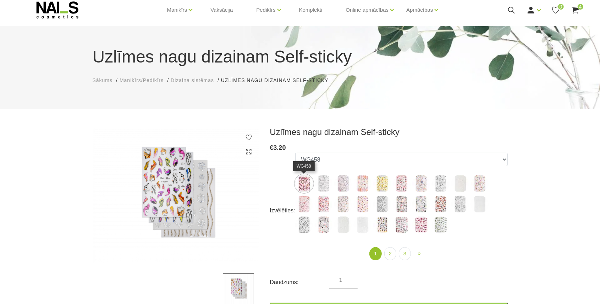
click at [307, 183] on img at bounding box center [304, 184] width 18 height 18
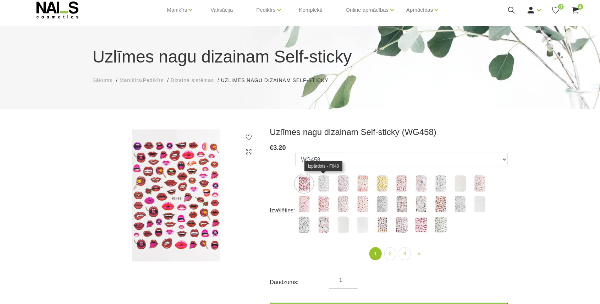
click at [319, 181] on img at bounding box center [324, 184] width 18 height 18
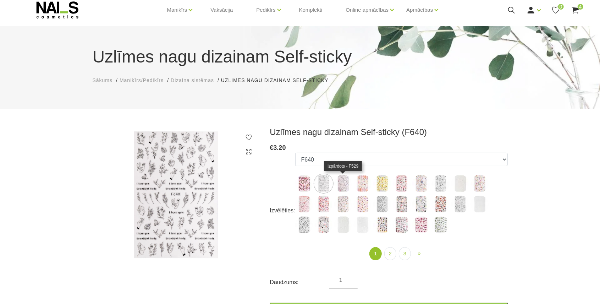
click at [341, 181] on img at bounding box center [343, 184] width 18 height 18
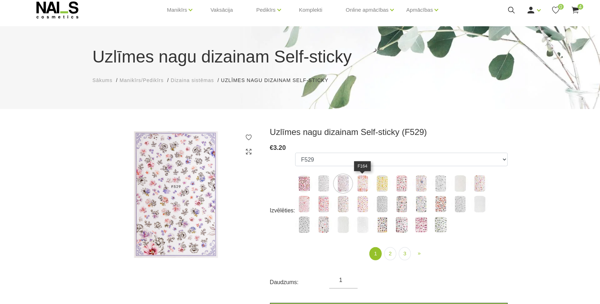
click at [365, 183] on img at bounding box center [363, 184] width 18 height 18
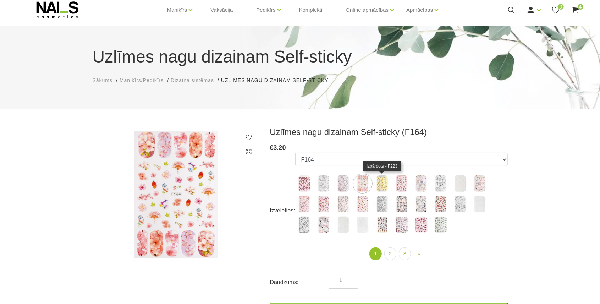
click at [377, 183] on img at bounding box center [382, 184] width 18 height 18
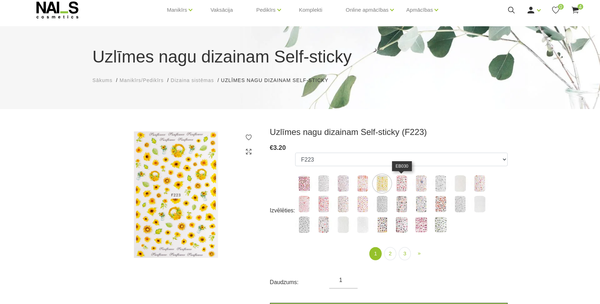
click at [401, 182] on img at bounding box center [402, 184] width 18 height 18
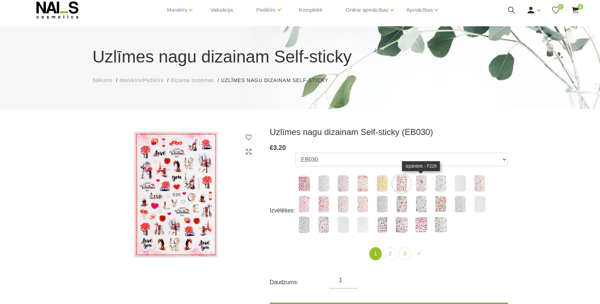
click at [422, 183] on img at bounding box center [421, 184] width 18 height 18
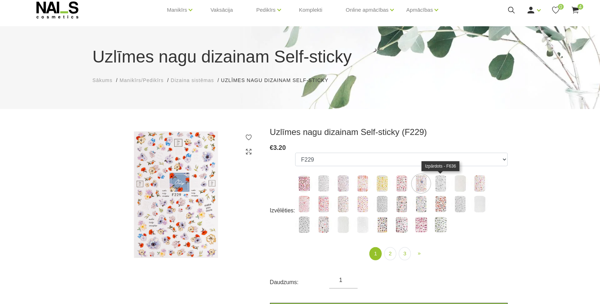
click at [443, 185] on img at bounding box center [441, 184] width 18 height 18
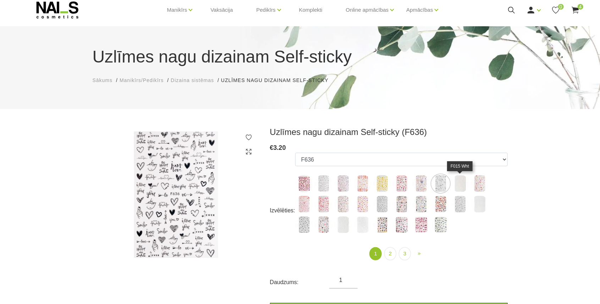
click at [456, 183] on img at bounding box center [460, 184] width 18 height 18
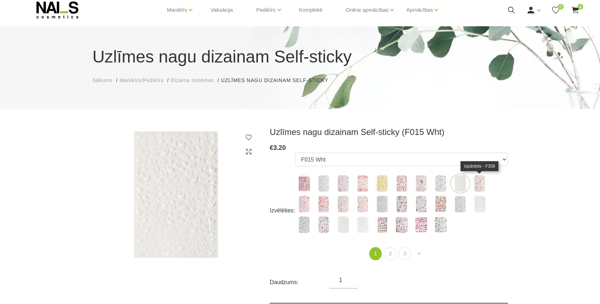
click at [480, 183] on img at bounding box center [480, 184] width 18 height 18
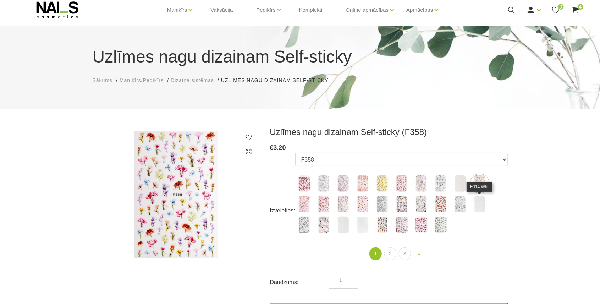
click at [479, 203] on img at bounding box center [480, 204] width 18 height 18
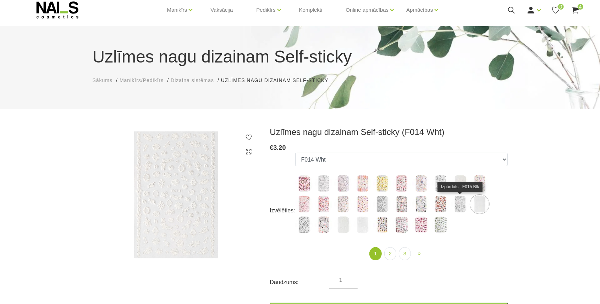
click at [464, 204] on img at bounding box center [460, 204] width 18 height 18
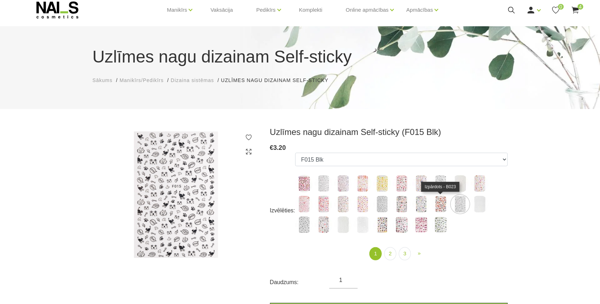
click at [441, 205] on img at bounding box center [441, 204] width 18 height 18
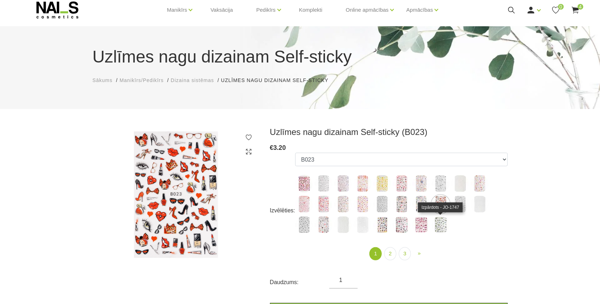
click at [439, 225] on img at bounding box center [441, 225] width 18 height 18
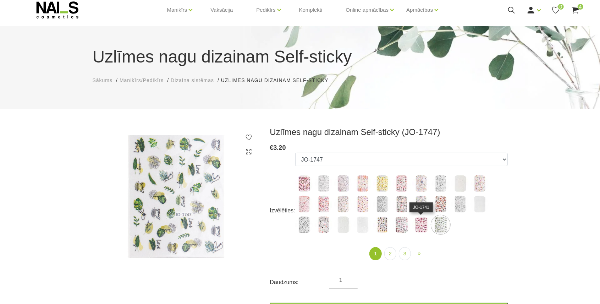
click at [420, 228] on img at bounding box center [421, 225] width 18 height 18
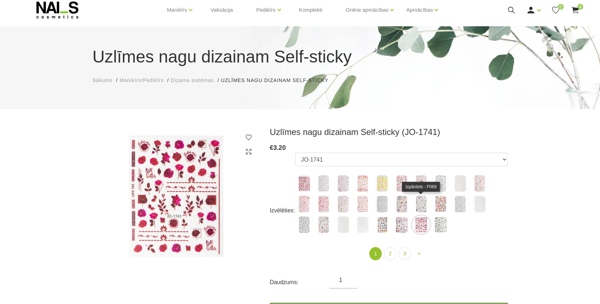
click at [422, 204] on img at bounding box center [421, 204] width 18 height 18
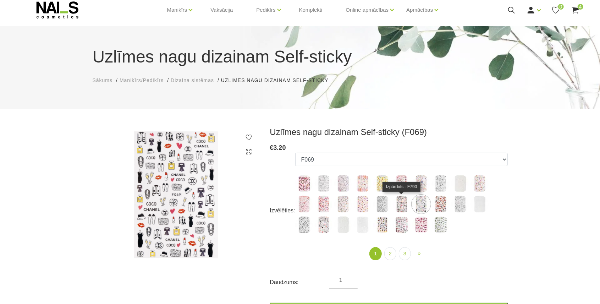
click at [405, 210] on img at bounding box center [402, 204] width 18 height 18
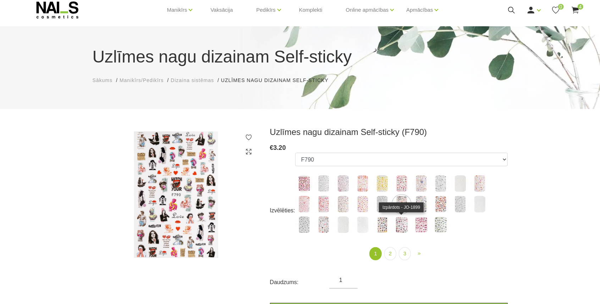
click at [403, 223] on img at bounding box center [402, 225] width 18 height 18
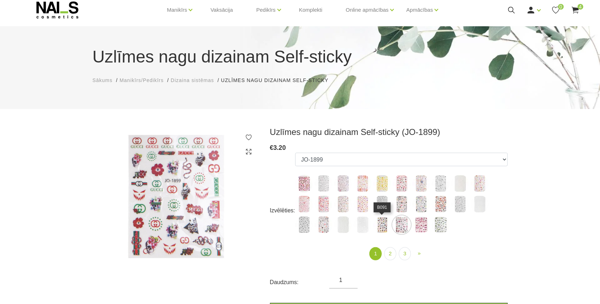
click at [386, 223] on img at bounding box center [382, 225] width 18 height 18
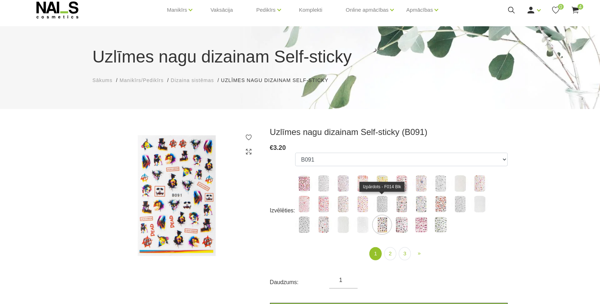
click at [382, 204] on img at bounding box center [382, 204] width 18 height 18
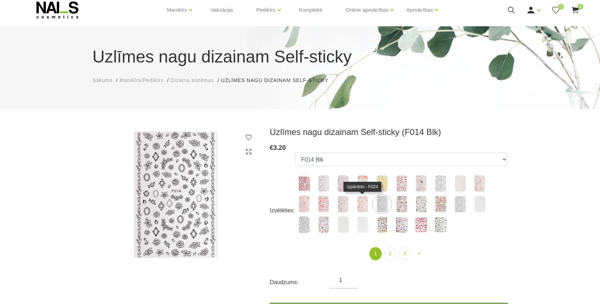
click at [362, 204] on img at bounding box center [363, 204] width 18 height 18
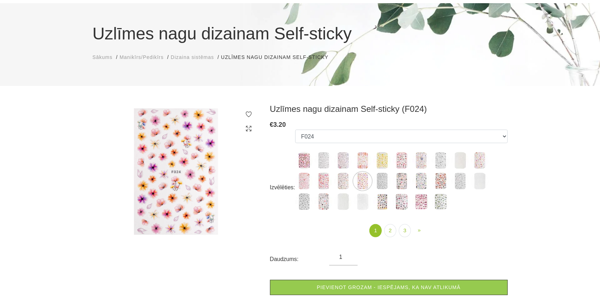
scroll to position [47, 0]
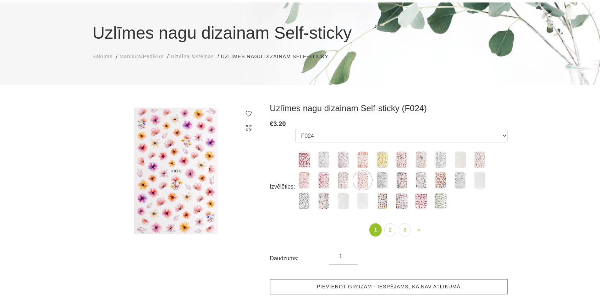
click at [358, 287] on link "Pievienot grozam - iespējams, ka nav atlikumā" at bounding box center [389, 286] width 238 height 15
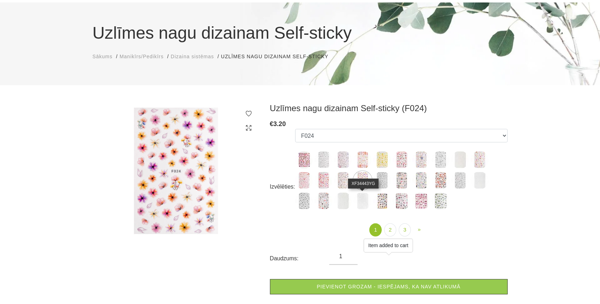
click at [363, 203] on img at bounding box center [363, 201] width 18 height 18
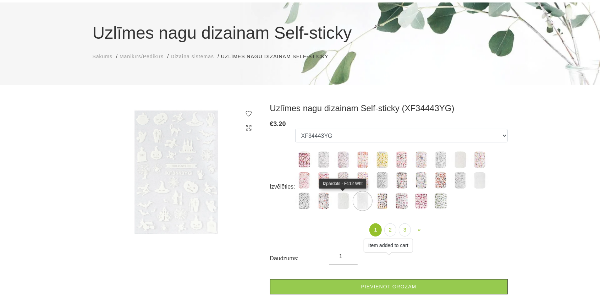
click at [343, 200] on img at bounding box center [343, 201] width 18 height 18
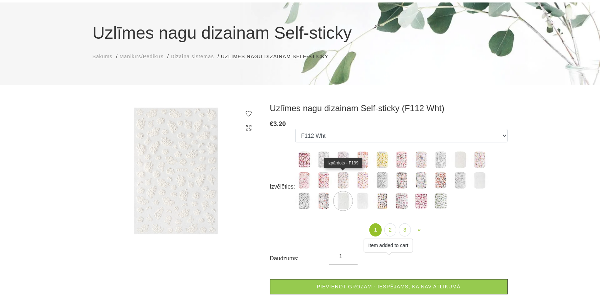
click at [345, 182] on img at bounding box center [343, 180] width 18 height 18
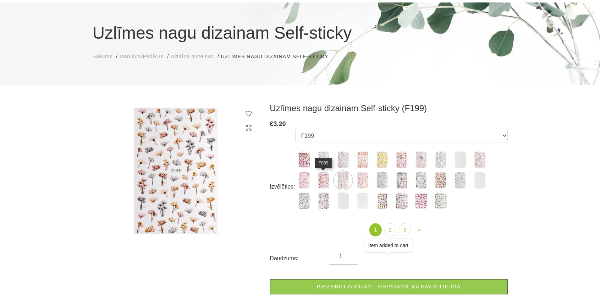
click at [325, 183] on img at bounding box center [324, 180] width 18 height 18
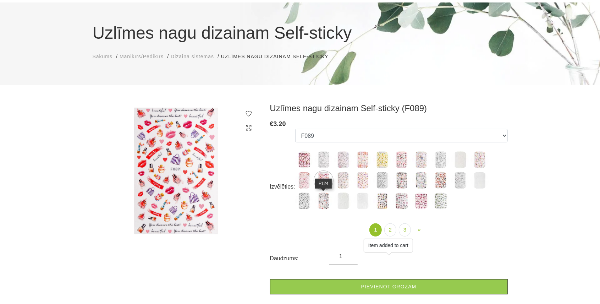
click at [324, 201] on img at bounding box center [324, 201] width 18 height 18
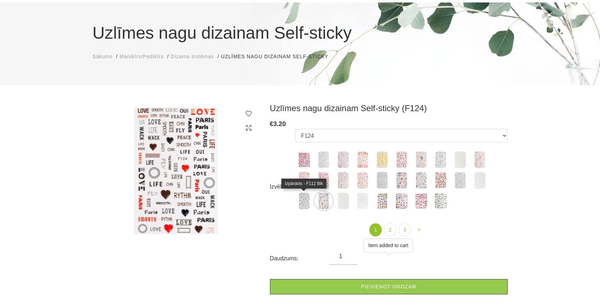
click at [304, 202] on img at bounding box center [304, 201] width 18 height 18
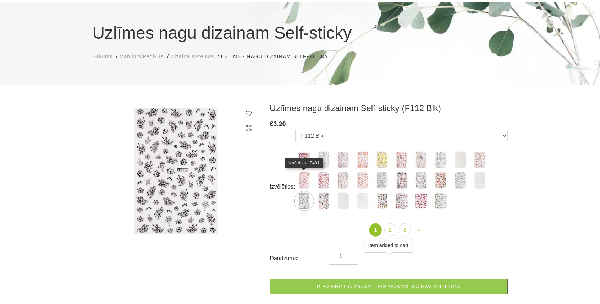
click at [305, 183] on img at bounding box center [304, 180] width 18 height 18
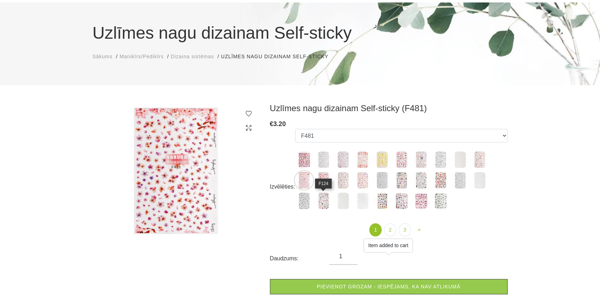
click at [320, 202] on img at bounding box center [324, 201] width 18 height 18
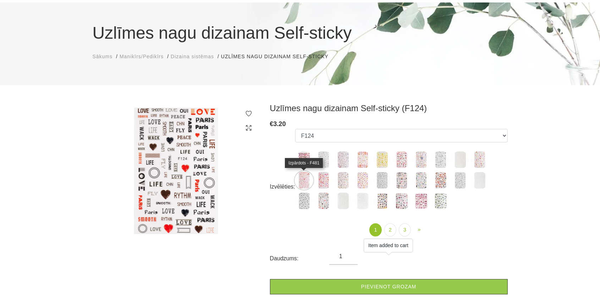
click at [308, 186] on img at bounding box center [304, 180] width 18 height 18
select select "5236"
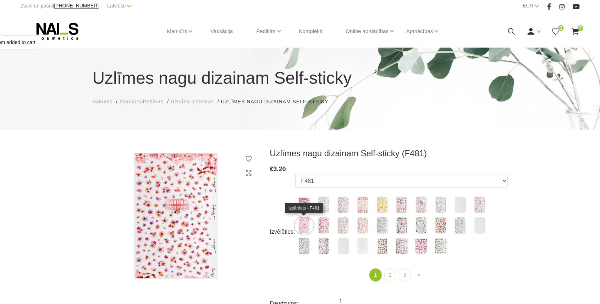
scroll to position [0, 0]
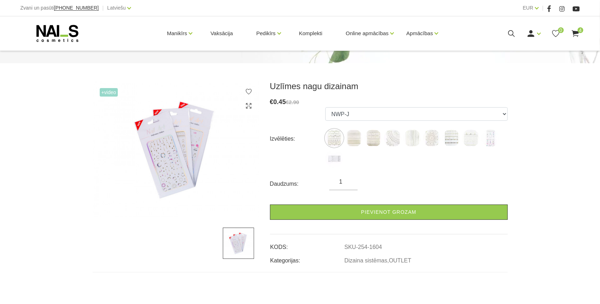
scroll to position [71, 0]
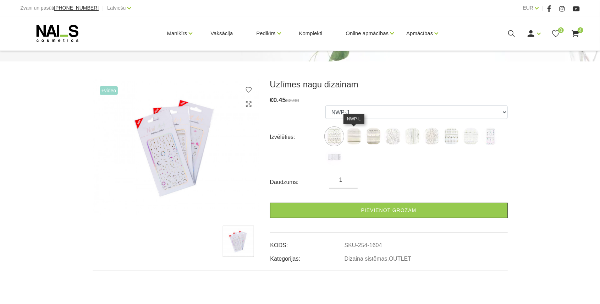
click at [353, 139] on img at bounding box center [354, 136] width 18 height 18
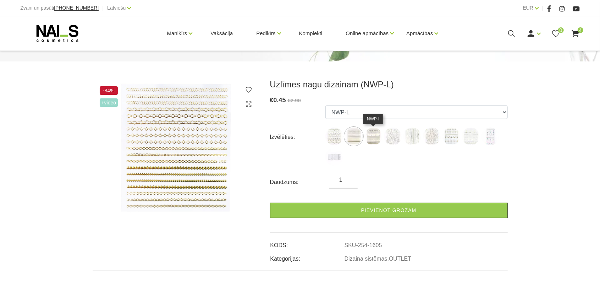
click at [376, 138] on img at bounding box center [374, 136] width 18 height 18
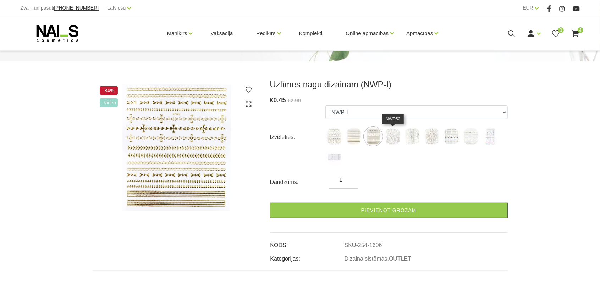
click at [390, 136] on img at bounding box center [393, 136] width 18 height 18
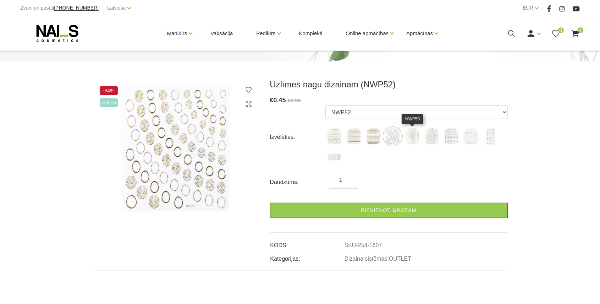
click at [412, 135] on img at bounding box center [413, 136] width 18 height 18
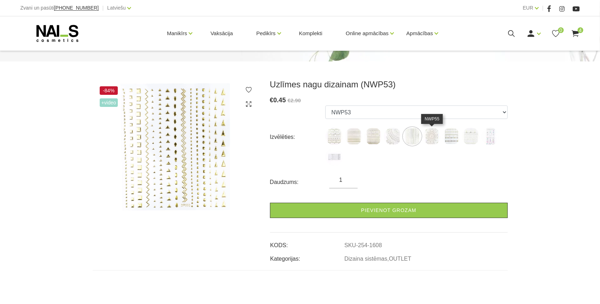
click at [435, 134] on img at bounding box center [432, 136] width 18 height 18
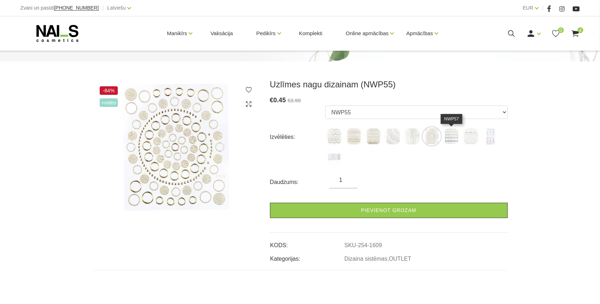
click at [449, 136] on img at bounding box center [452, 136] width 18 height 18
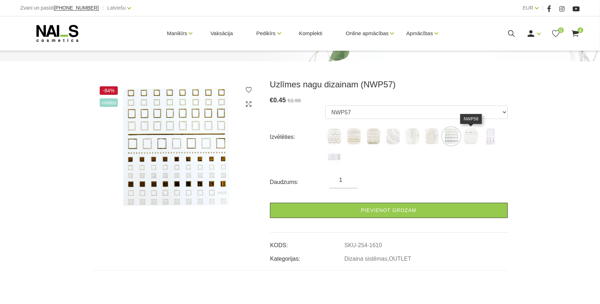
click at [467, 136] on img at bounding box center [471, 136] width 18 height 18
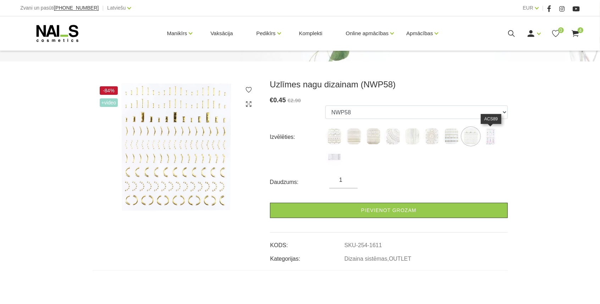
click at [484, 135] on img at bounding box center [491, 136] width 18 height 18
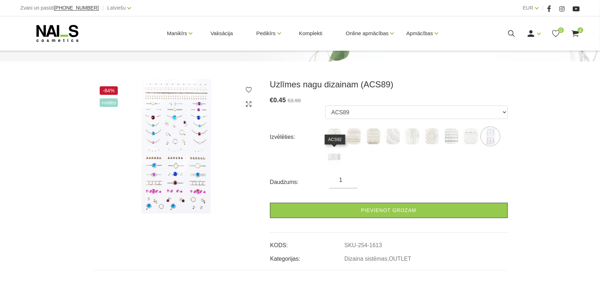
click at [330, 158] on img at bounding box center [334, 157] width 18 height 18
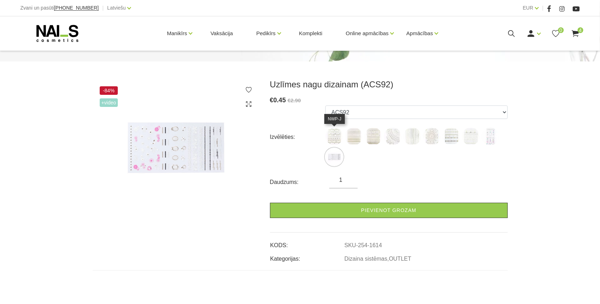
click at [331, 134] on img at bounding box center [334, 136] width 18 height 18
select select "1604"
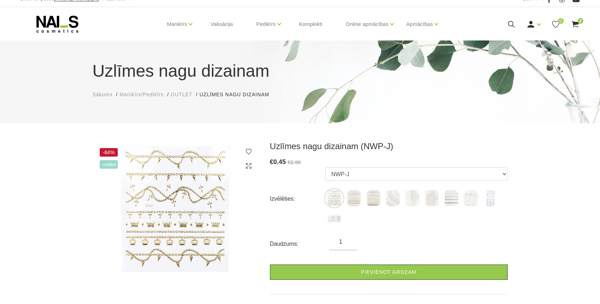
scroll to position [0, 0]
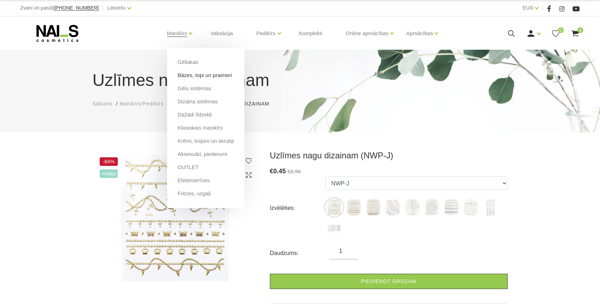
click at [196, 74] on link "Bāzes, topi un praimeri" at bounding box center [205, 75] width 54 height 8
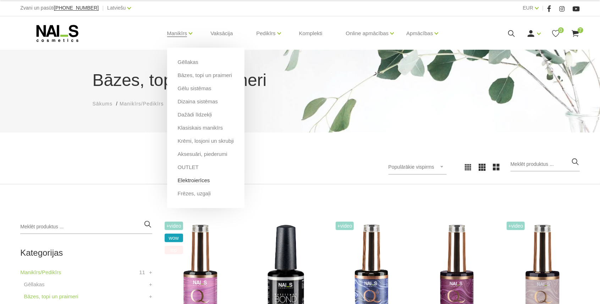
click at [195, 179] on link "Elektroierīces" at bounding box center [194, 180] width 32 height 8
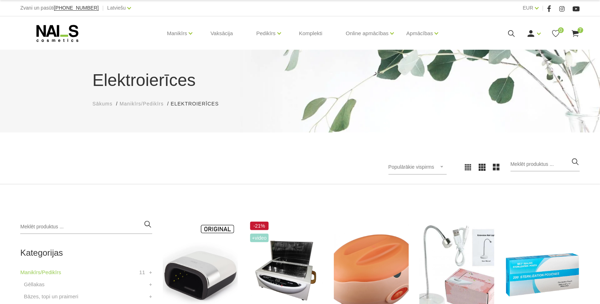
click at [574, 34] on use at bounding box center [575, 33] width 7 height 7
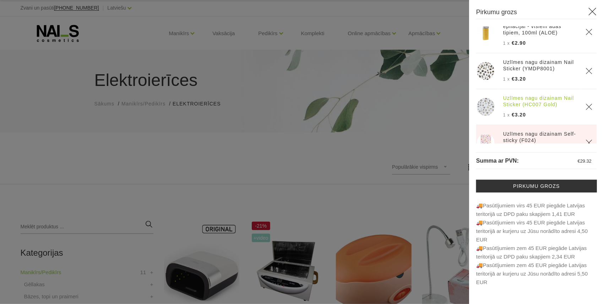
scroll to position [131, 0]
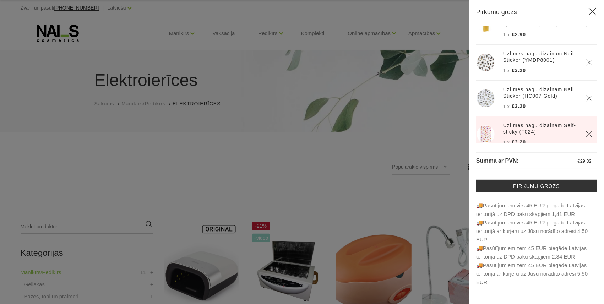
click at [550, 151] on div "Metāla vīles pamatne "Taisnā", 12x13mm 1 x €2.32 Pārlīmējamā vīle "Taisnā", 12x…" at bounding box center [536, 156] width 121 height 260
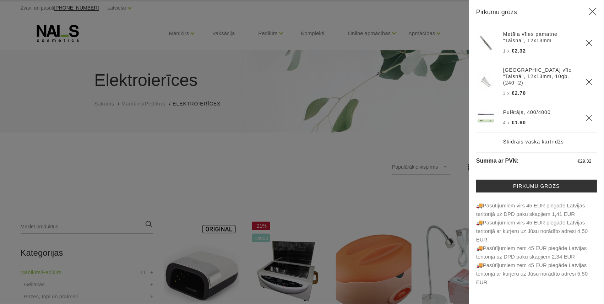
scroll to position [0, 0]
click at [499, 186] on link "Pirkumu grozs" at bounding box center [536, 186] width 121 height 13
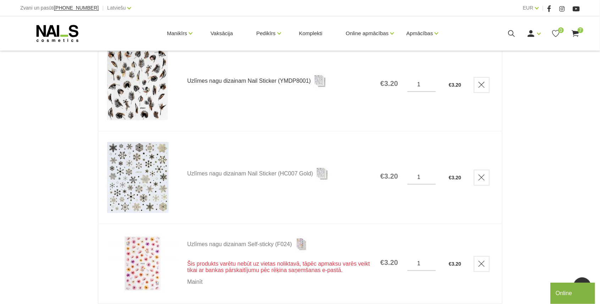
scroll to position [591, 0]
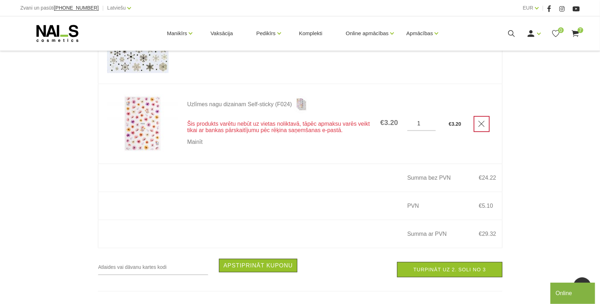
click at [483, 126] on icon "Delete" at bounding box center [481, 123] width 7 height 7
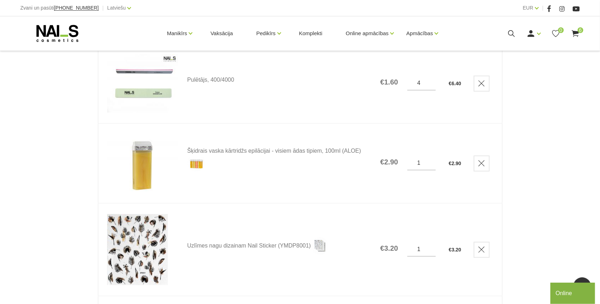
scroll to position [189, 0]
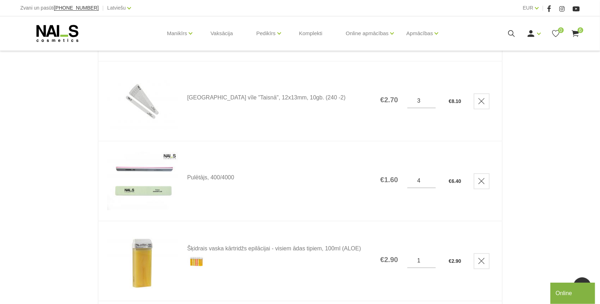
click at [55, 37] on icon at bounding box center [57, 33] width 75 height 18
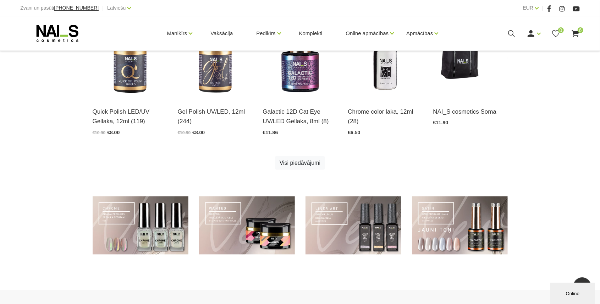
scroll to position [523, 0]
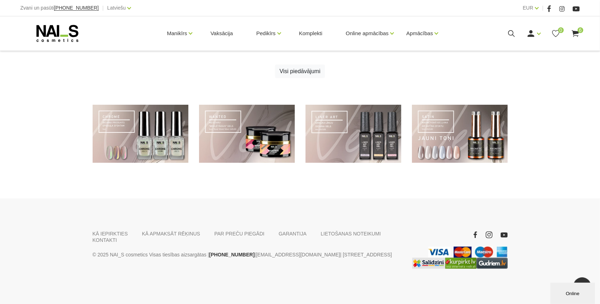
click at [380, 229] on div "KĀ IEPIRKTIES KĀ APMAKSĀT RĒĶINUS PAR PREČU PIEGĀDI GARANTIJA LIETOŠANAS NOTEIK…" at bounding box center [300, 251] width 600 height 106
click at [117, 237] on link "KONTAKTI" at bounding box center [105, 240] width 24 height 6
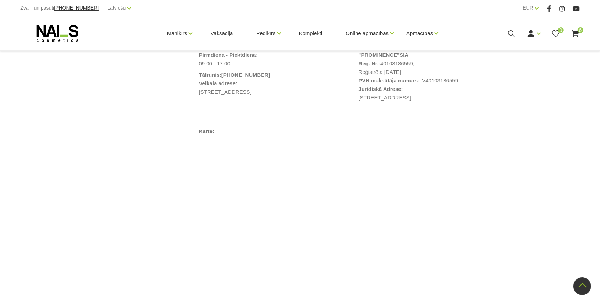
scroll to position [426, 0]
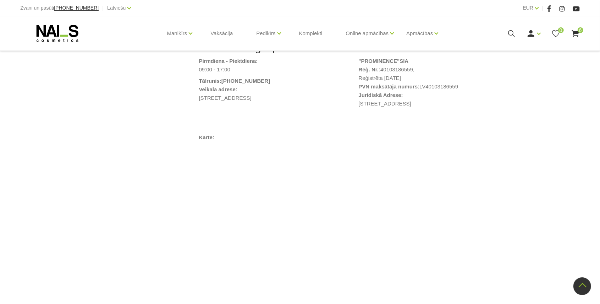
click at [578, 33] on icon at bounding box center [575, 33] width 9 height 9
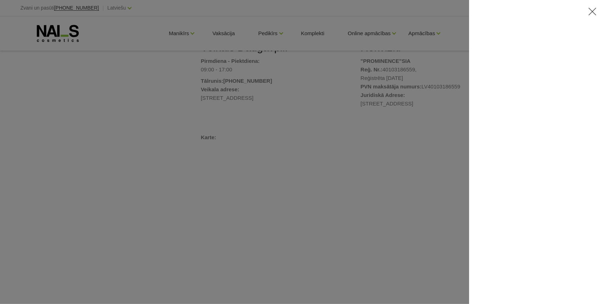
click at [592, 10] on icon at bounding box center [592, 11] width 9 height 9
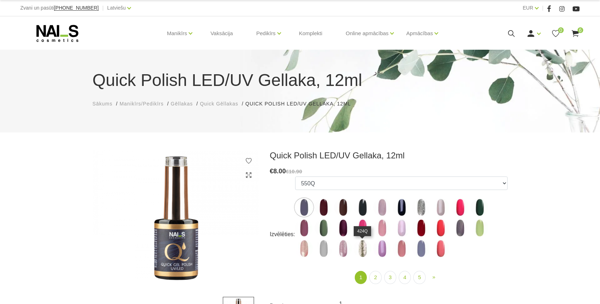
click at [364, 253] on img at bounding box center [363, 249] width 18 height 18
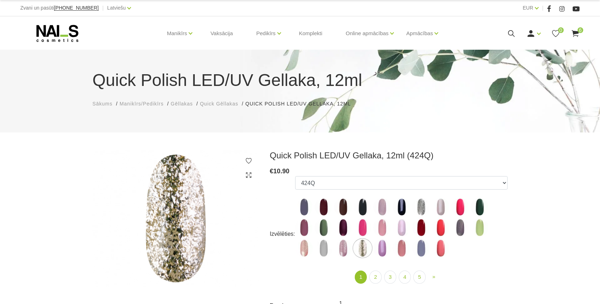
click at [311, 252] on img at bounding box center [304, 248] width 18 height 18
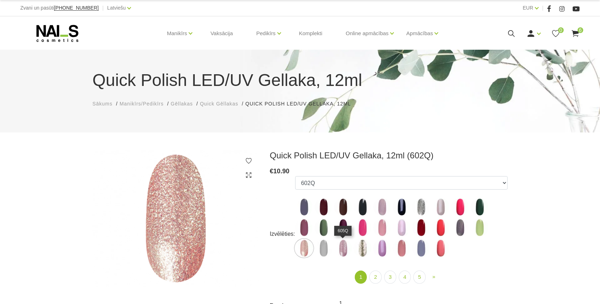
click at [342, 247] on img at bounding box center [343, 248] width 18 height 18
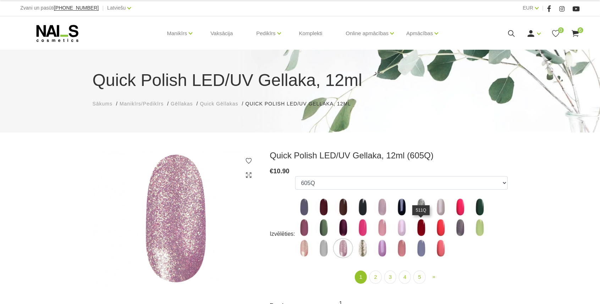
click at [423, 217] on ul "550Q 551Q 807Q 813Q 462Q 401Q 443Q 445Q 569Q 560Q 552Q 568Q 510Q 413Q 529Q 484Q…" at bounding box center [401, 218] width 213 height 84
click at [420, 225] on img at bounding box center [421, 228] width 18 height 18
select select "4344"
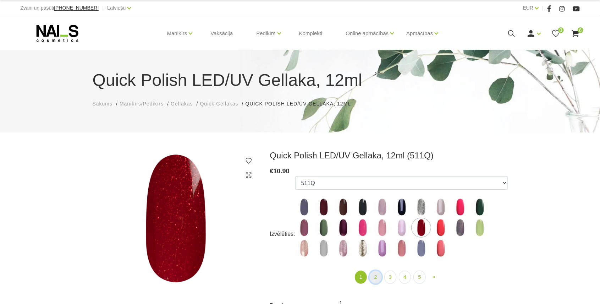
click at [374, 275] on link "2" at bounding box center [375, 276] width 12 height 13
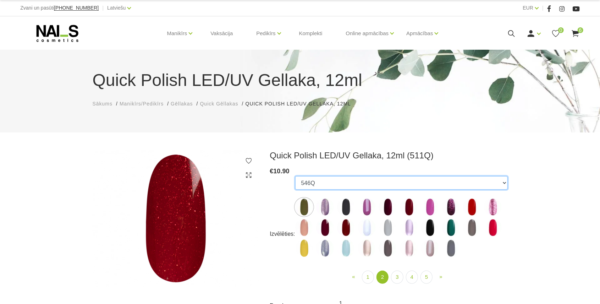
click at [356, 182] on select "550Q 551Q 807Q 813Q 462Q 401Q 443Q 445Q 569Q 560Q 552Q 568Q 510Q 413Q 529Q 484Q…" at bounding box center [401, 182] width 213 height 13
select select "5803"
click at [295, 176] on select "550Q 551Q 807Q 813Q 462Q 401Q 443Q 445Q 569Q 560Q 552Q 568Q 510Q 413Q 529Q 484Q…" at bounding box center [401, 182] width 213 height 13
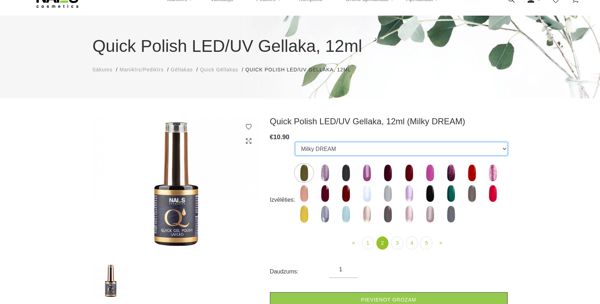
scroll to position [71, 0]
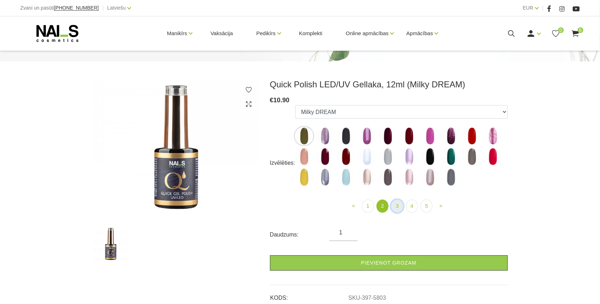
click at [398, 207] on link "3" at bounding box center [397, 205] width 12 height 13
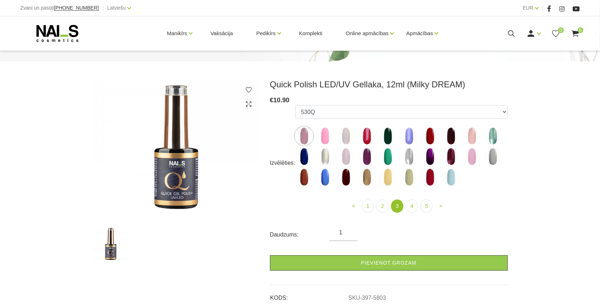
click at [402, 160] on img at bounding box center [409, 157] width 18 height 18
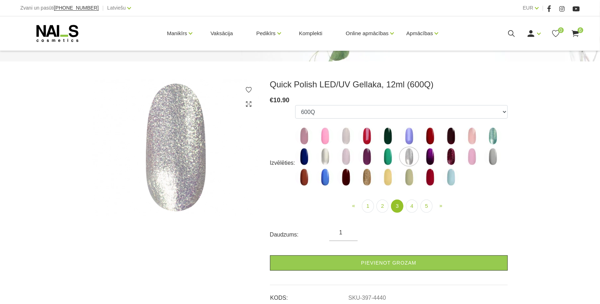
click at [465, 156] on img at bounding box center [472, 157] width 18 height 18
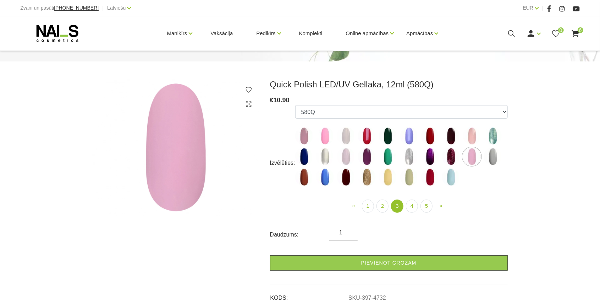
click at [455, 159] on img at bounding box center [451, 157] width 18 height 18
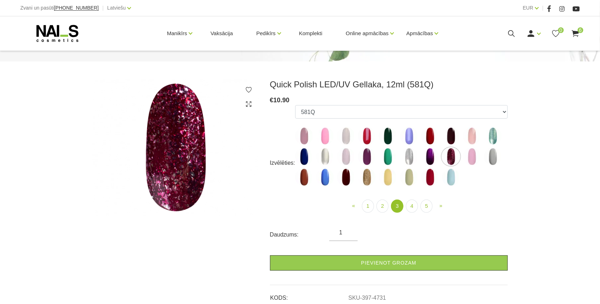
click at [323, 178] on img at bounding box center [325, 177] width 18 height 18
select select "4897"
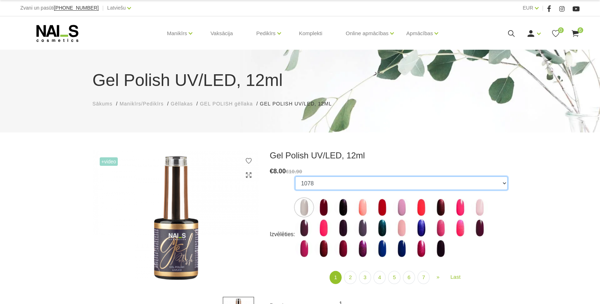
click at [334, 185] on select "1078 1081 001g 001n 003c 008b 011n 012g 016n 020b 044v 065v 068p 069v 083g 085p…" at bounding box center [401, 182] width 213 height 13
click at [295, 176] on select "1078 1081 001g 001n 003c 008b 011n 012g 016n 020b 044v 065v 068p 069v 083g 085p…" at bounding box center [401, 182] width 213 height 13
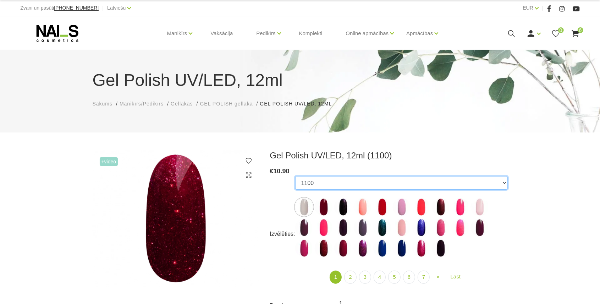
click at [312, 181] on select "1078 1081 001g 001n 003c 008b 011n 012g 016n 020b 044v 065v 068p 069v 083g 085p…" at bounding box center [401, 182] width 213 height 13
click at [295, 176] on select "1078 1081 001g 001n 003c 008b 011n 012g 016n 020b 044v 065v 068p 069v 083g 085p…" at bounding box center [401, 182] width 213 height 13
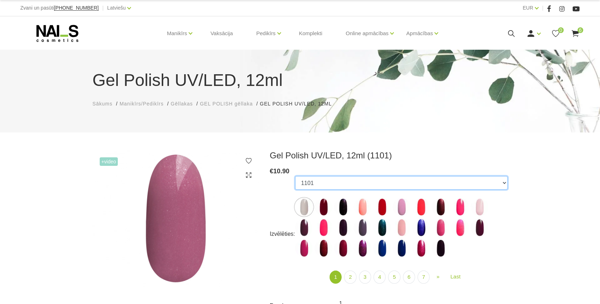
click at [309, 183] on select "1078 1081 001g 001n 003c 008b 011n 012g 016n 020b 044v 065v 068p 069v 083g 085p…" at bounding box center [401, 182] width 213 height 13
click at [295, 176] on select "1078 1081 001g 001n 003c 008b 011n 012g 016n 020b 044v 065v 068p 069v 083g 085p…" at bounding box center [401, 182] width 213 height 13
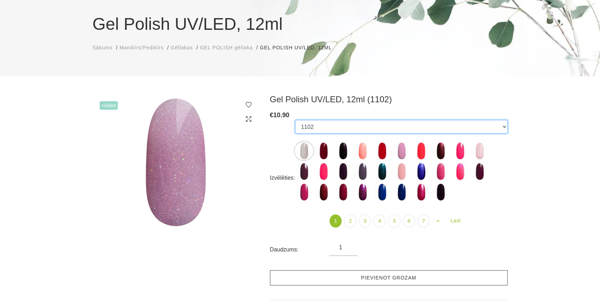
scroll to position [71, 0]
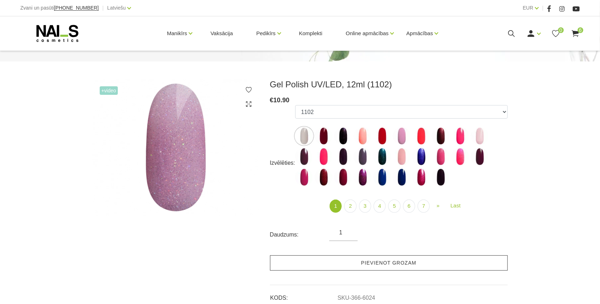
click at [361, 262] on link "Pievienot grozam" at bounding box center [389, 262] width 238 height 15
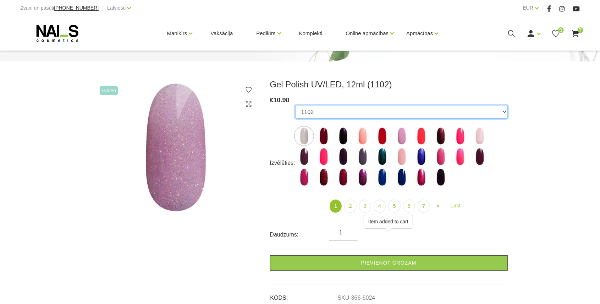
click at [329, 113] on select "1078 1081 001g 001n 003c 008b 011n 012g 016n 020b 044v 065v 068p 069v 083g 085p…" at bounding box center [401, 111] width 213 height 13
click at [295, 105] on select "1078 1081 001g 001n 003c 008b 011n 012g 016n 020b 044v 065v 068p 069v 083g 085p…" at bounding box center [401, 111] width 213 height 13
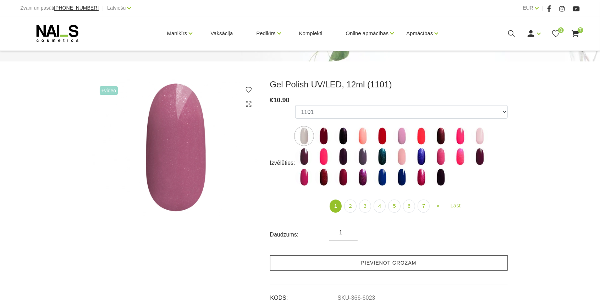
click at [335, 262] on link "Pievienot grozam" at bounding box center [389, 262] width 238 height 15
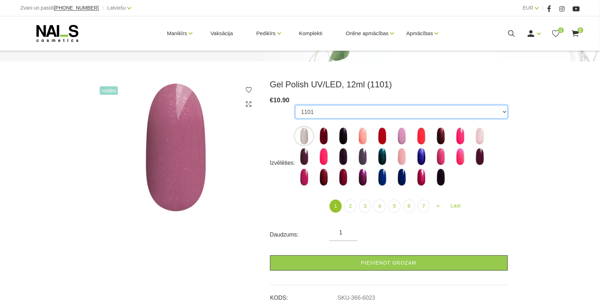
click at [326, 112] on select "1078 1081 001g 001n 003c 008b 011n 012g 016n 020b 044v 065v 068p 069v 083g 085p…" at bounding box center [401, 111] width 213 height 13
click at [295, 105] on select "1078 1081 001g 001n 003c 008b 011n 012g 016n 020b 044v 065v 068p 069v 083g 085p…" at bounding box center [401, 111] width 213 height 13
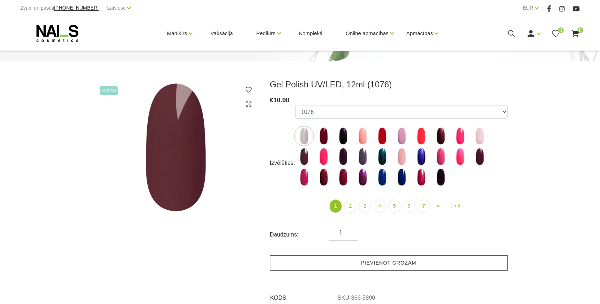
click at [344, 261] on link "Pievienot grozam" at bounding box center [389, 262] width 238 height 15
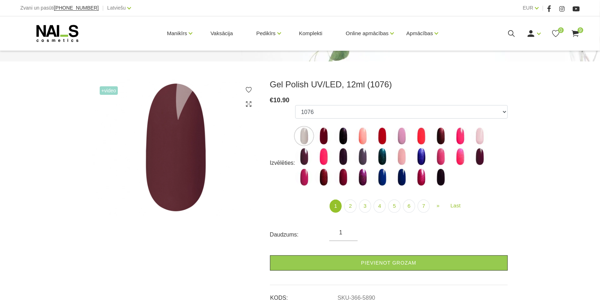
click at [353, 121] on ul "1078 1081 001g 001n 003c 008b 011n 012g 016n 020b 044v 065v 068p 069v 083g 085p…" at bounding box center [401, 147] width 213 height 84
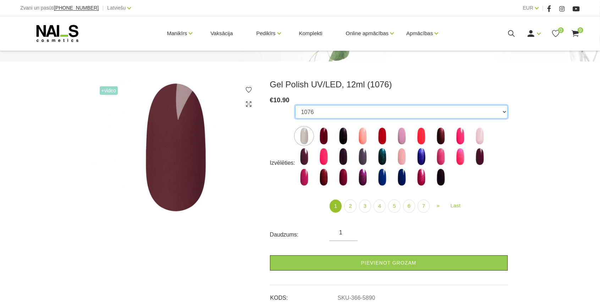
click at [355, 111] on select "1078 1081 001g 001n 003c 008b 011n 012g 016n 020b 044v 065v 068p 069v 083g 085p…" at bounding box center [401, 111] width 213 height 13
click at [295, 105] on select "1078 1081 001g 001n 003c 008b 011n 012g 016n 020b 044v 065v 068p 069v 083g 085p…" at bounding box center [401, 111] width 213 height 13
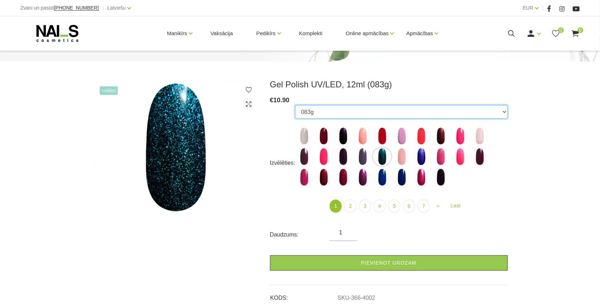
click at [330, 111] on select "1078 1081 001g 001n 003c 008b 011n 012g 016n 020b 044v 065v 068p 069v 083g 085p…" at bounding box center [401, 111] width 213 height 13
click at [295, 105] on select "1078 1081 001g 001n 003c 008b 011n 012g 016n 020b 044v 065v 068p 069v 083g 085p…" at bounding box center [401, 111] width 213 height 13
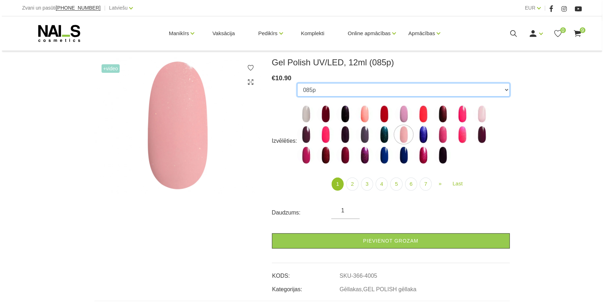
scroll to position [94, 0]
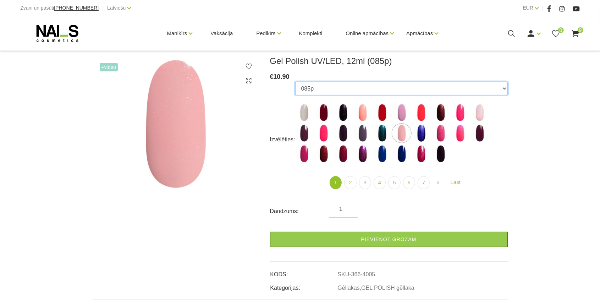
click at [331, 84] on select "1078 1081 001g 001n 003c 008b 011n 012g 016n 020b 044v 065v 068p 069v 083g 085p…" at bounding box center [401, 88] width 213 height 13
click at [295, 82] on select "1078 1081 001g 001n 003c 008b 011n 012g 016n 020b 044v 065v 068p 069v 083g 085p…" at bounding box center [401, 88] width 213 height 13
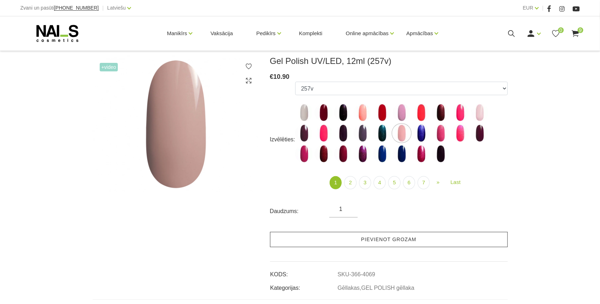
click at [350, 234] on link "Pievienot grozam" at bounding box center [389, 239] width 238 height 15
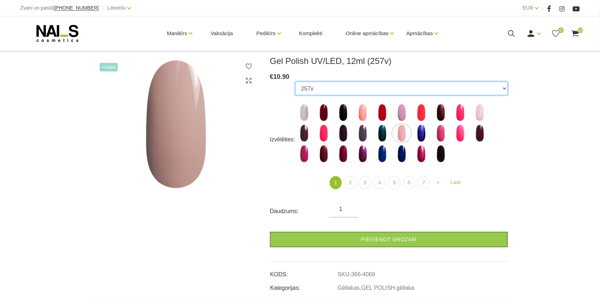
click at [357, 82] on select "1078 1081 001g 001n 003c 008b 011n 012g 016n 020b 044v 065v 068p 069v 083g 085p…" at bounding box center [401, 88] width 213 height 13
click at [295, 82] on select "1078 1081 001g 001n 003c 008b 011n 012g 016n 020b 044v 065v 068p 069v 083g 085p…" at bounding box center [401, 88] width 213 height 13
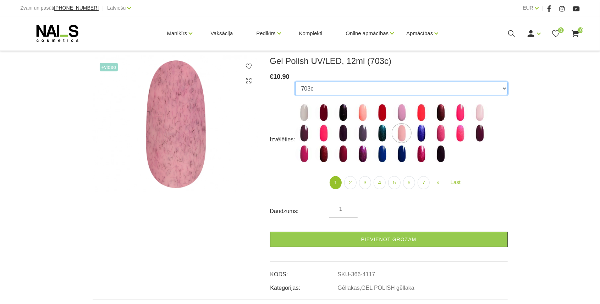
click at [334, 87] on select "1078 1081 001g 001n 003c 008b 011n 012g 016n 020b 044v 065v 068p 069v 083g 085p…" at bounding box center [401, 88] width 213 height 13
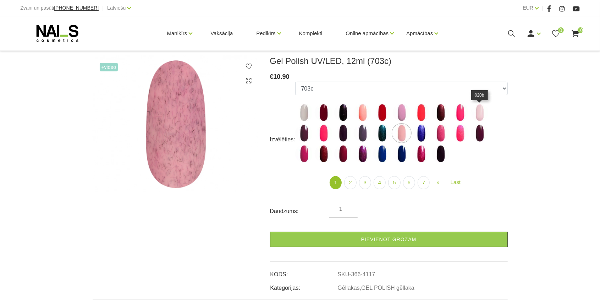
click at [479, 112] on img at bounding box center [480, 113] width 18 height 18
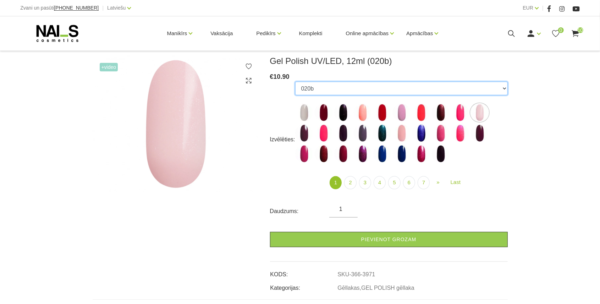
click at [372, 83] on select "1078 1081 001g 001n 003c 008b 011n 012g 016n 020b 044v 065v 068p 069v 083g 085p…" at bounding box center [401, 88] width 213 height 13
click at [295, 82] on select "1078 1081 001g 001n 003c 008b 011n 012g 016n 020b 044v 065v 068p 069v 083g 085p…" at bounding box center [401, 88] width 213 height 13
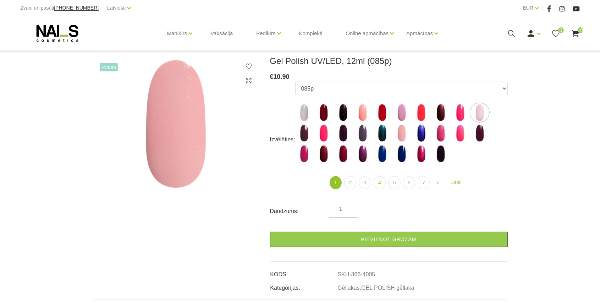
click at [574, 33] on use at bounding box center [575, 33] width 7 height 7
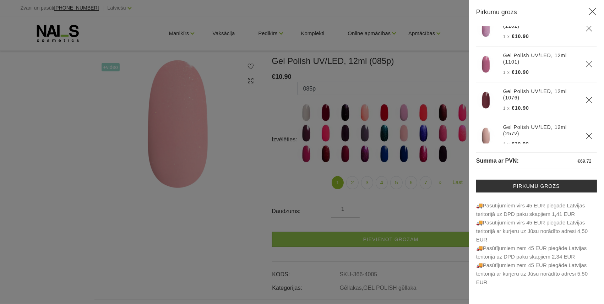
scroll to position [238, 0]
click at [277, 109] on div at bounding box center [302, 152] width 604 height 304
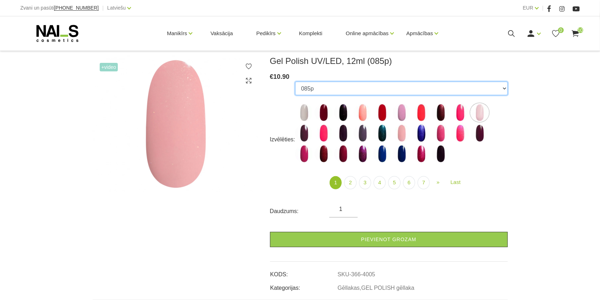
click at [320, 92] on select "1078 1081 001g 001n 003c 008b 011n 012g 016n 020b 044v 065v 068p 069v 083g 085p…" at bounding box center [401, 88] width 213 height 13
click at [295, 82] on select "1078 1081 001g 001n 003c 008b 011n 012g 016n 020b 044v 065v 068p 069v 083g 085p…" at bounding box center [401, 88] width 213 height 13
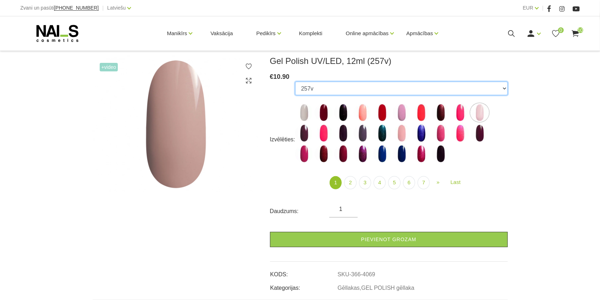
click at [331, 87] on select "1078 1081 001g 001n 003c 008b 011n 012g 016n 020b 044v 065v 068p 069v 083g 085p…" at bounding box center [401, 88] width 213 height 13
click at [295, 82] on select "1078 1081 001g 001n 003c 008b 011n 012g 016n 020b 044v 065v 068p 069v 083g 085p…" at bounding box center [401, 88] width 213 height 13
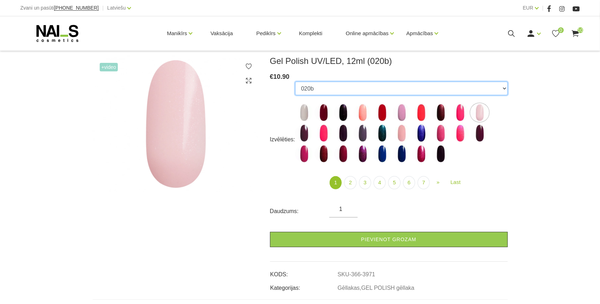
click at [333, 82] on select "1078 1081 001g 001n 003c 008b 011n 012g 016n 020b 044v 065v 068p 069v 083g 085p…" at bounding box center [401, 88] width 213 height 13
click at [295, 82] on select "1078 1081 001g 001n 003c 008b 011n 012g 016n 020b 044v 065v 068p 069v 083g 085p…" at bounding box center [401, 88] width 213 height 13
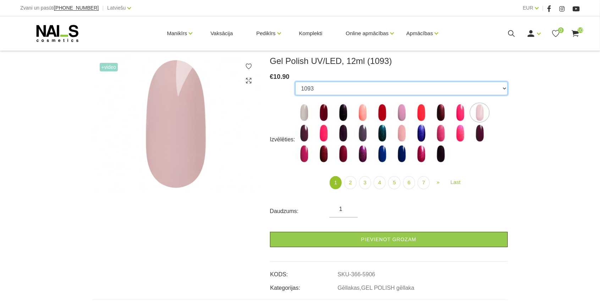
click at [380, 92] on select "1078 1081 001g 001n 003c 008b 011n 012g 016n 020b 044v 065v 068p 069v 083g 085p…" at bounding box center [401, 88] width 213 height 13
click at [295, 82] on select "1078 1081 001g 001n 003c 008b 011n 012g 016n 020b 044v 065v 068p 069v 083g 085p…" at bounding box center [401, 88] width 213 height 13
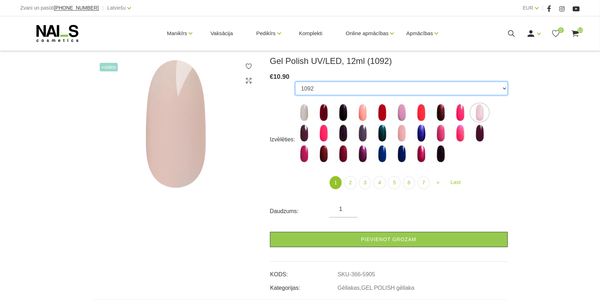
click at [368, 84] on select "1078 1081 001g 001n 003c 008b 011n 012g 016n 020b 044v 065v 068p 069v 083g 085p…" at bounding box center [401, 88] width 213 height 13
click at [295, 82] on select "1078 1081 001g 001n 003c 008b 011n 012g 016n 020b 044v 065v 068p 069v 083g 085p…" at bounding box center [401, 88] width 213 height 13
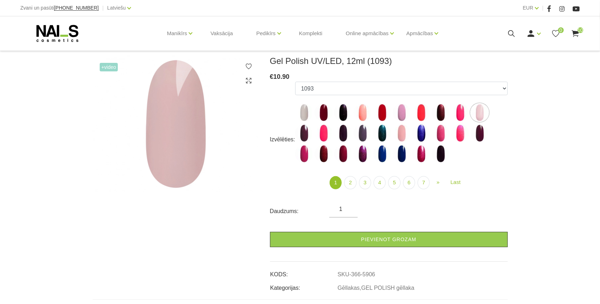
click at [576, 33] on use at bounding box center [575, 33] width 7 height 7
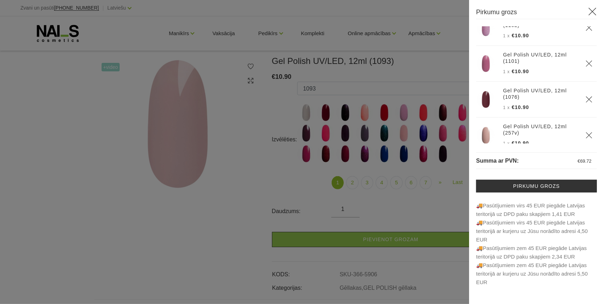
click at [444, 202] on div at bounding box center [302, 152] width 604 height 304
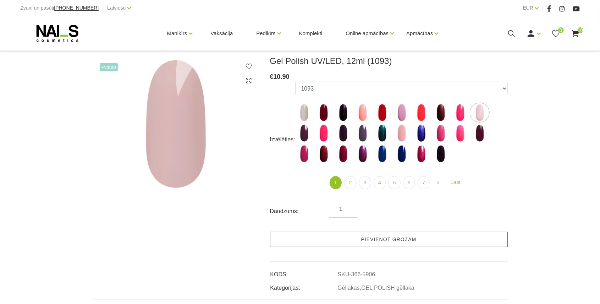
click at [378, 241] on link "Pievienot grozam" at bounding box center [389, 239] width 238 height 15
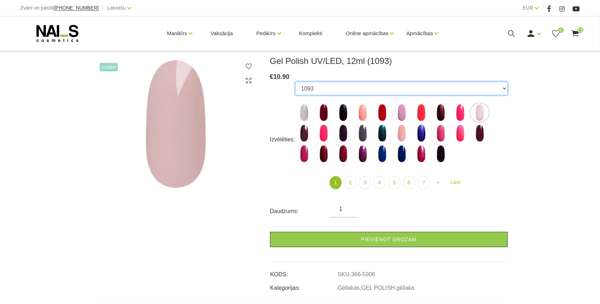
click at [355, 86] on select "1078 1081 001g 001n 003c 008b 011n 012g 016n 020b 044v 065v 068p 069v 083g 085p…" at bounding box center [401, 88] width 213 height 13
select select "4069"
click at [295, 82] on select "1078 1081 001g 001n 003c 008b 011n 012g 016n 020b 044v 065v 068p 069v 083g 085p…" at bounding box center [401, 88] width 213 height 13
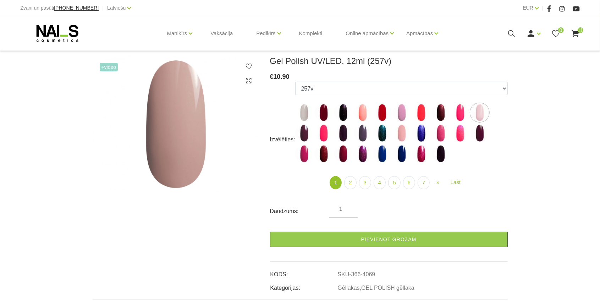
click at [573, 36] on icon at bounding box center [575, 33] width 9 height 9
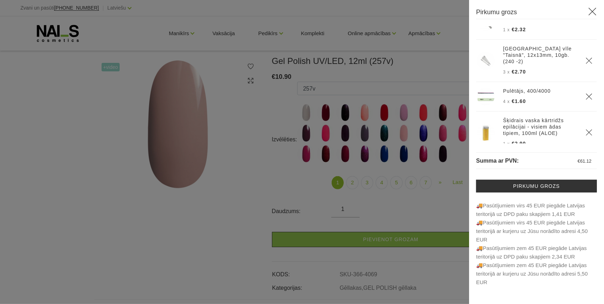
scroll to position [23, 0]
click at [586, 92] on use "Delete" at bounding box center [589, 95] width 6 height 6
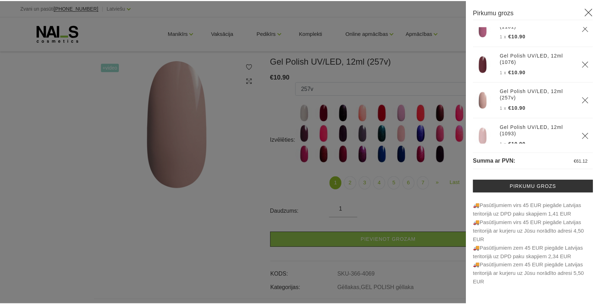
scroll to position [244, 0]
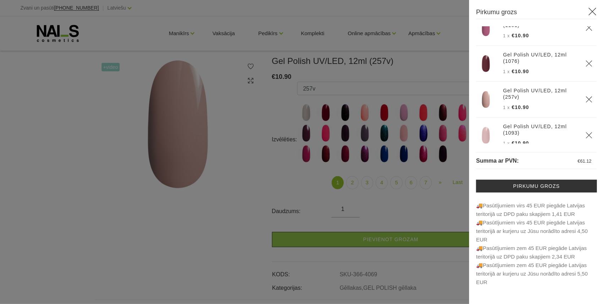
drag, startPoint x: 443, startPoint y: 81, endPoint x: 447, endPoint y: 79, distance: 4.2
click at [443, 81] on div at bounding box center [302, 152] width 604 height 304
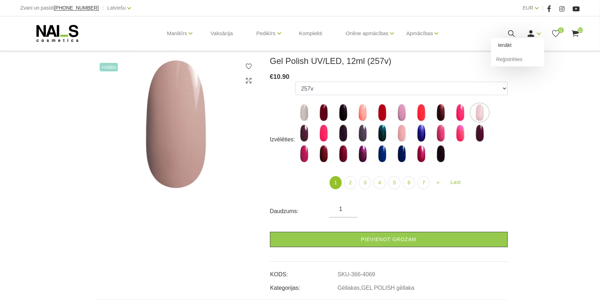
click at [513, 46] on link "Ienākt" at bounding box center [517, 45] width 53 height 14
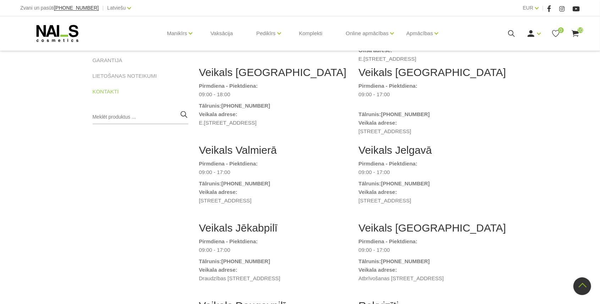
scroll to position [165, 0]
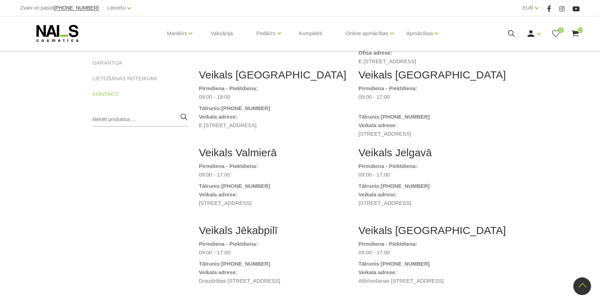
click at [573, 34] on icon at bounding box center [575, 33] width 9 height 9
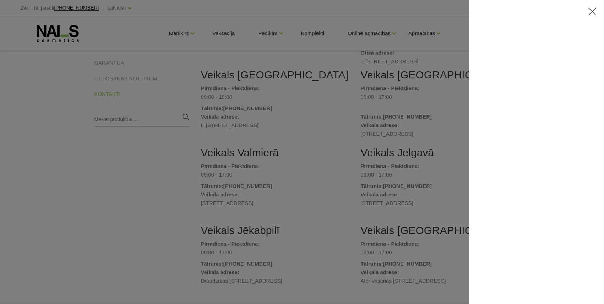
click at [592, 10] on icon at bounding box center [592, 11] width 9 height 9
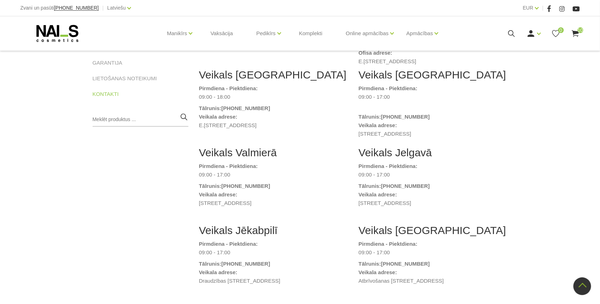
click at [575, 35] on icon at bounding box center [575, 33] width 9 height 9
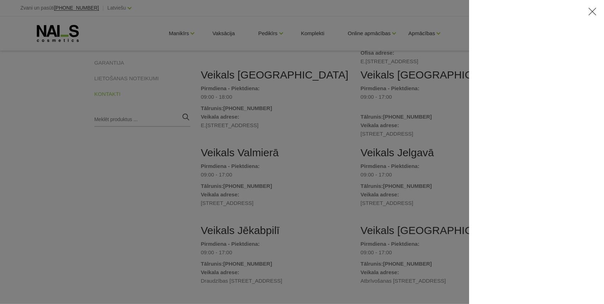
click at [377, 101] on div at bounding box center [302, 152] width 604 height 304
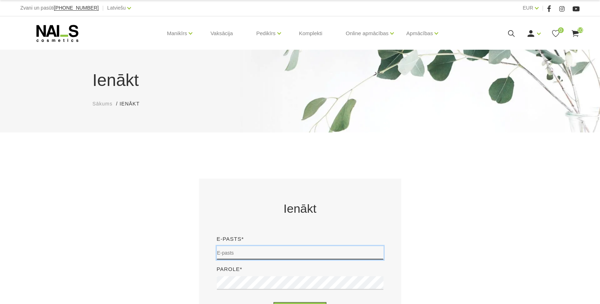
type input "[EMAIL_ADDRESS][DOMAIN_NAME]"
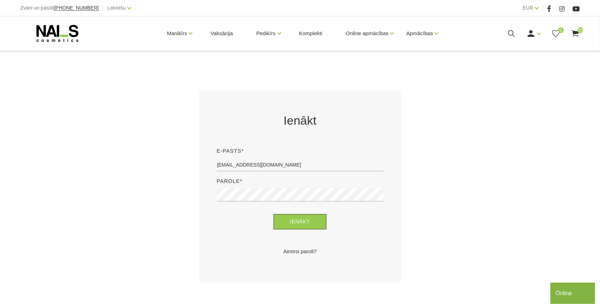
scroll to position [94, 0]
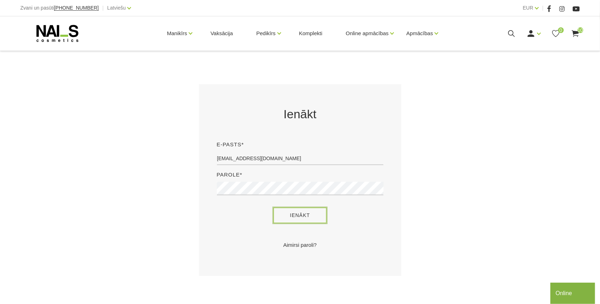
click at [312, 208] on button "Ienākt" at bounding box center [300, 215] width 53 height 15
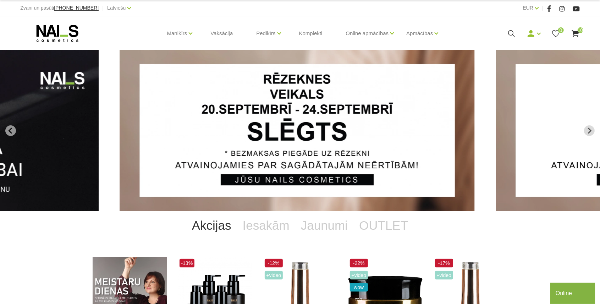
click at [579, 28] on span "10" at bounding box center [581, 30] width 6 height 6
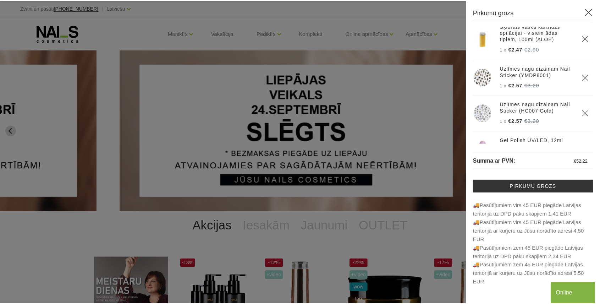
scroll to position [59, 0]
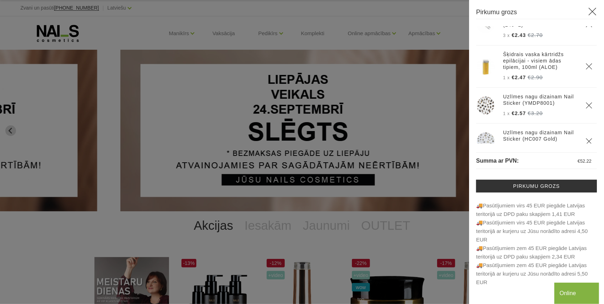
click at [361, 42] on div at bounding box center [302, 152] width 604 height 304
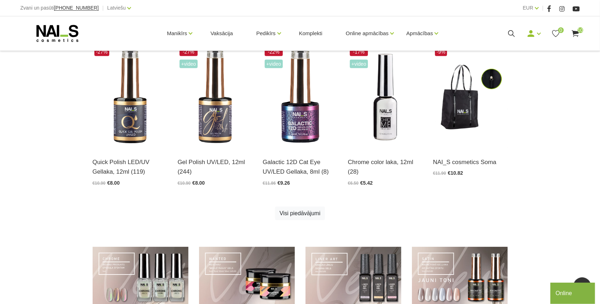
scroll to position [452, 0]
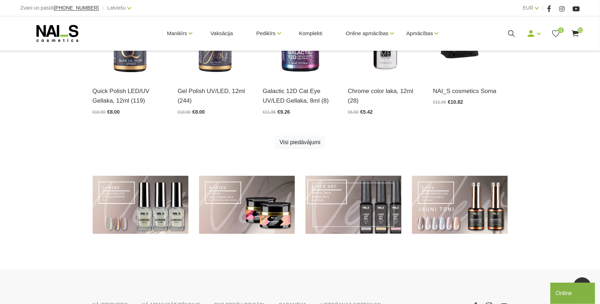
click at [356, 202] on link at bounding box center [354, 205] width 96 height 59
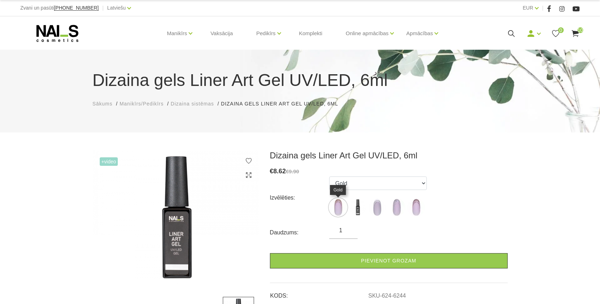
click at [340, 206] on img at bounding box center [338, 207] width 18 height 18
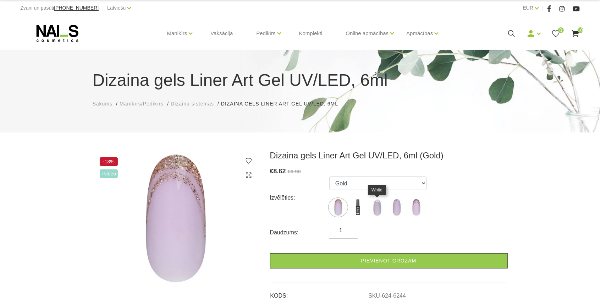
click at [378, 209] on img at bounding box center [377, 207] width 18 height 18
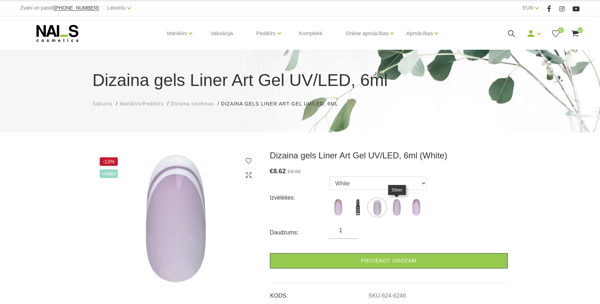
click at [396, 204] on img at bounding box center [397, 207] width 18 height 18
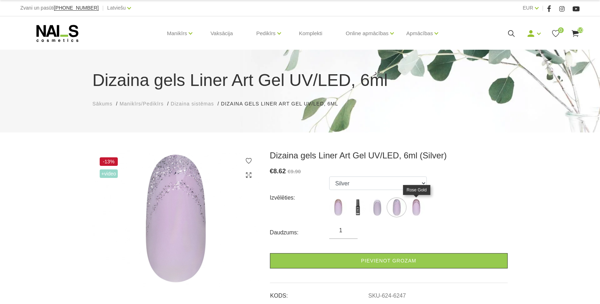
click at [412, 205] on img at bounding box center [416, 207] width 18 height 18
select select "6248"
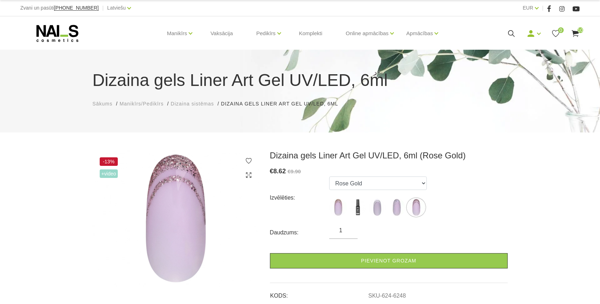
click at [576, 33] on use at bounding box center [575, 33] width 7 height 7
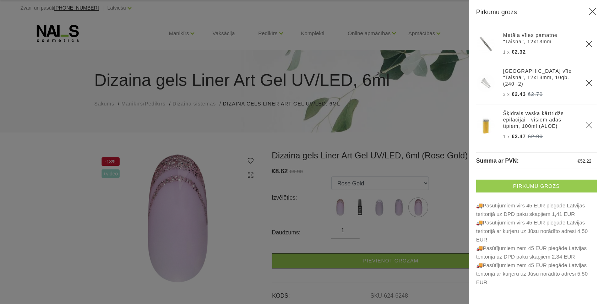
click at [529, 191] on link "Pirkumu grozs" at bounding box center [536, 186] width 121 height 13
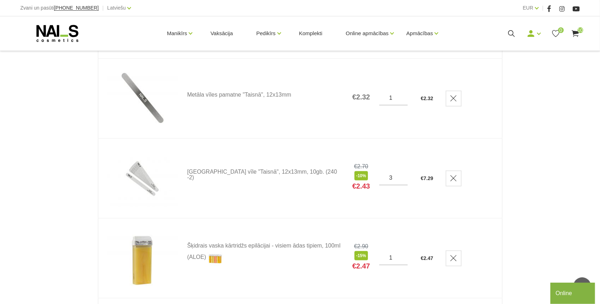
scroll to position [94, 0]
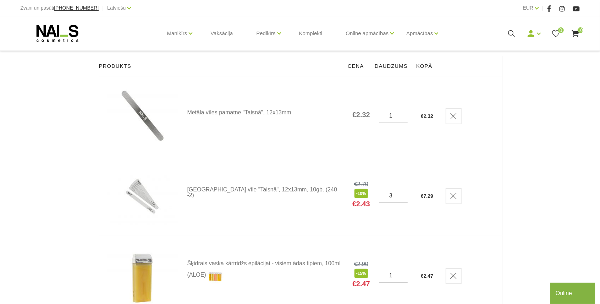
click at [580, 28] on span "10" at bounding box center [581, 30] width 6 height 6
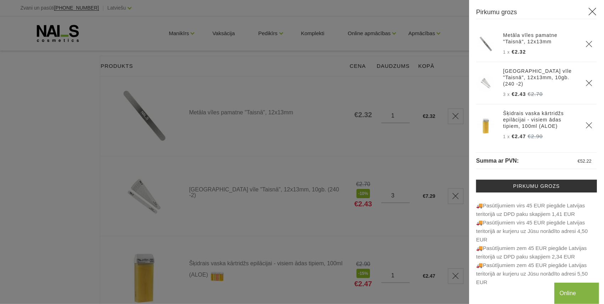
click at [594, 9] on icon at bounding box center [592, 11] width 9 height 9
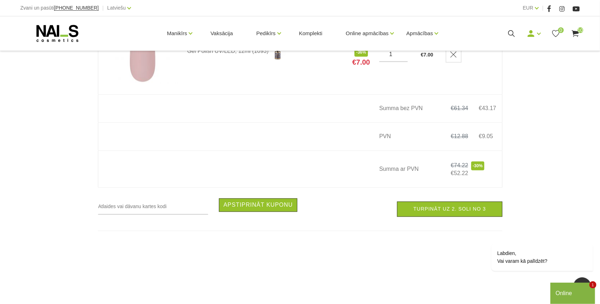
scroll to position [899, 0]
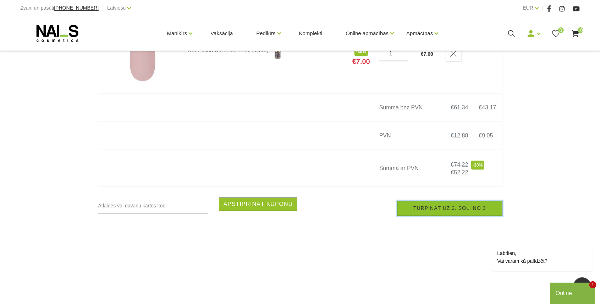
click at [429, 210] on link "Turpināt uz 2. soli no 3" at bounding box center [449, 208] width 105 height 15
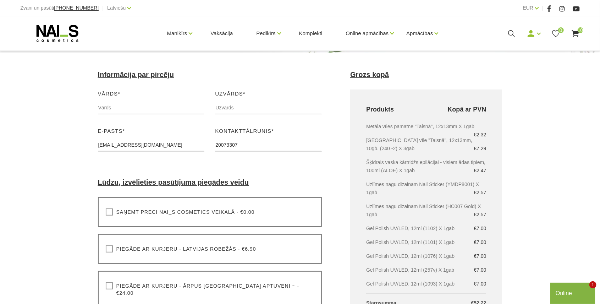
scroll to position [94, 0]
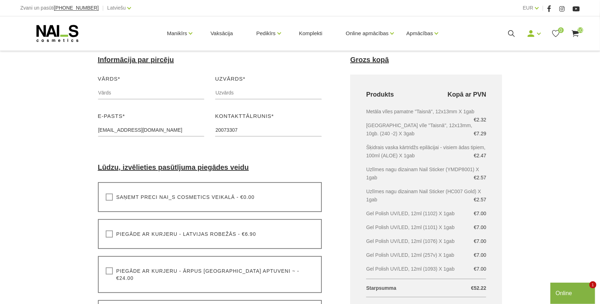
click at [111, 197] on label "Saņemt preci NAI_S cosmetics veikalā - €0.00" at bounding box center [180, 196] width 149 height 7
click at [0, 0] on input "Saņemt preci NAI_S cosmetics veikalā - €0.00" at bounding box center [0, 0] width 0 height 0
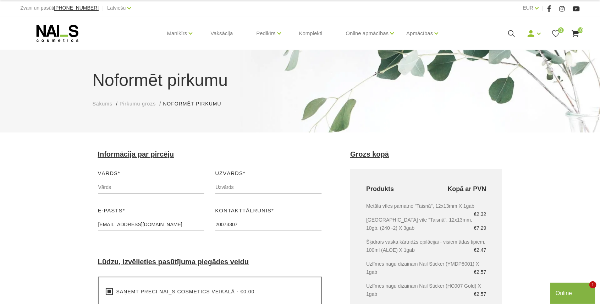
scroll to position [0, 0]
click at [131, 193] on input "text" at bounding box center [151, 186] width 107 height 13
type input "Dita"
type input "[PERSON_NAME]"
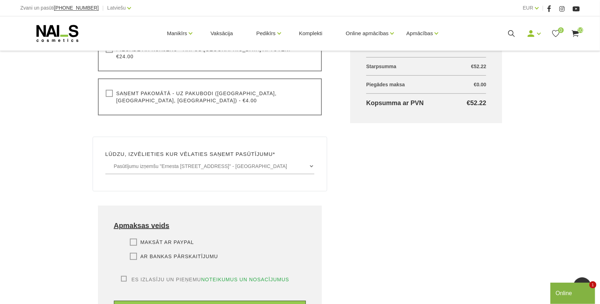
scroll to position [331, 0]
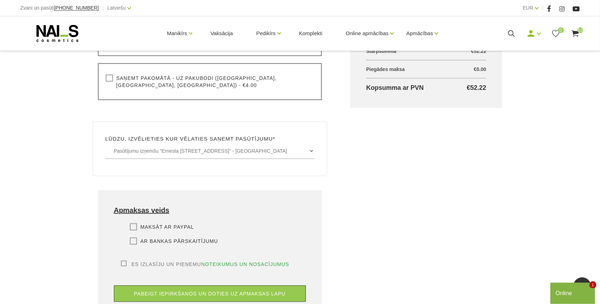
drag, startPoint x: 123, startPoint y: 248, endPoint x: 130, endPoint y: 240, distance: 10.1
click at [123, 261] on label "Es izlasīju un pieņemu noteikumus un nosacījumus" at bounding box center [205, 264] width 169 height 7
click at [0, 0] on input "Es izlasīju un pieņemu noteikumus un nosacījumus" at bounding box center [0, 0] width 0 height 0
click at [136, 237] on label "Ar bankas pārskaitījumu" at bounding box center [174, 240] width 88 height 7
click at [0, 0] on input "Ar bankas pārskaitījumu" at bounding box center [0, 0] width 0 height 0
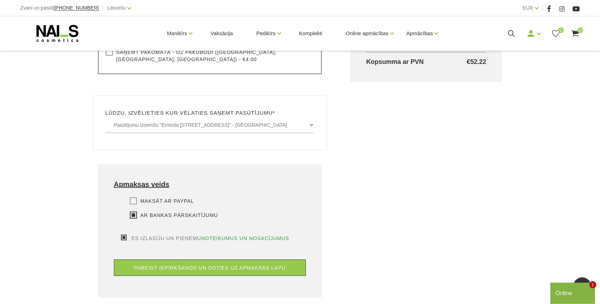
scroll to position [378, 0]
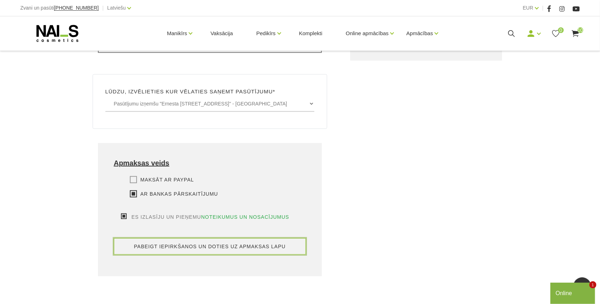
click at [213, 238] on button "pabeigt iepirkšanos un doties uz apmaksas lapu" at bounding box center [210, 246] width 192 height 16
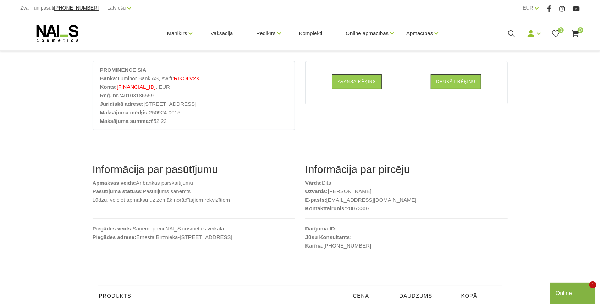
scroll to position [47, 0]
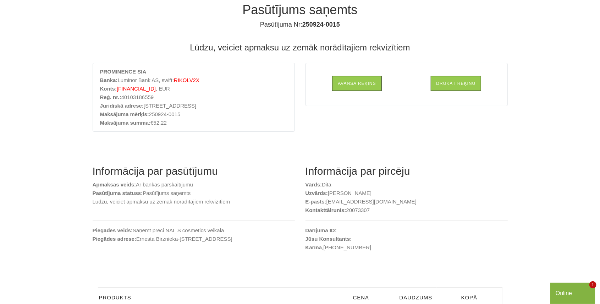
drag, startPoint x: 346, startPoint y: 25, endPoint x: 303, endPoint y: 32, distance: 44.2
click at [303, 32] on section "Pasūtījums saņemts Pasūtījuma Nr: 250924-0015 Lūdzu, veiciet apmaksu uz zemāk n…" at bounding box center [300, 71] width 426 height 138
copy b "250924-0015"
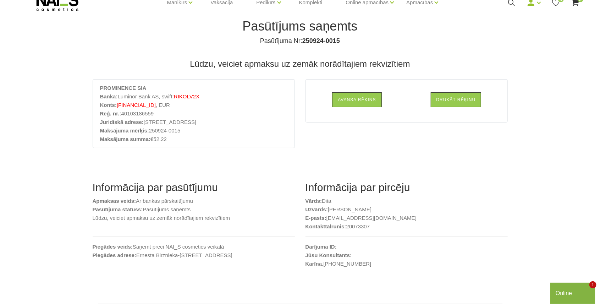
scroll to position [0, 0]
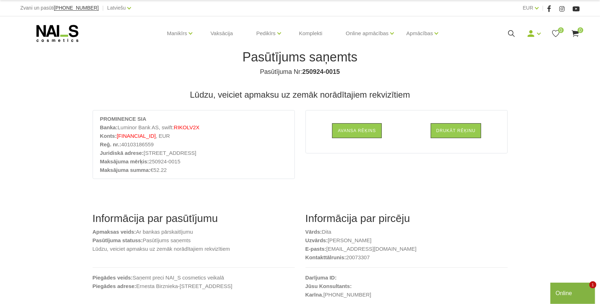
click at [576, 34] on icon at bounding box center [575, 33] width 9 height 9
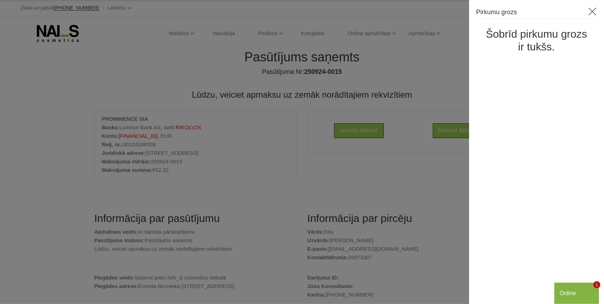
click at [593, 15] on icon at bounding box center [592, 11] width 9 height 9
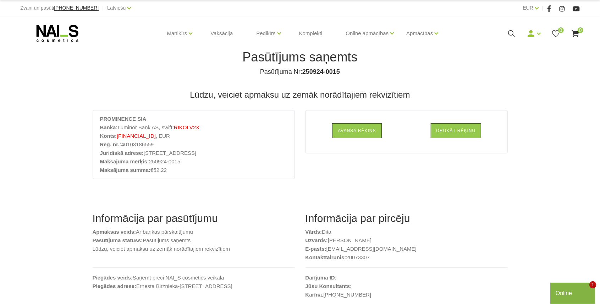
drag, startPoint x: 53, startPoint y: 35, endPoint x: 71, endPoint y: 4, distance: 36.4
click at [53, 35] on icon at bounding box center [57, 33] width 75 height 18
